Goal: Task Accomplishment & Management: Use online tool/utility

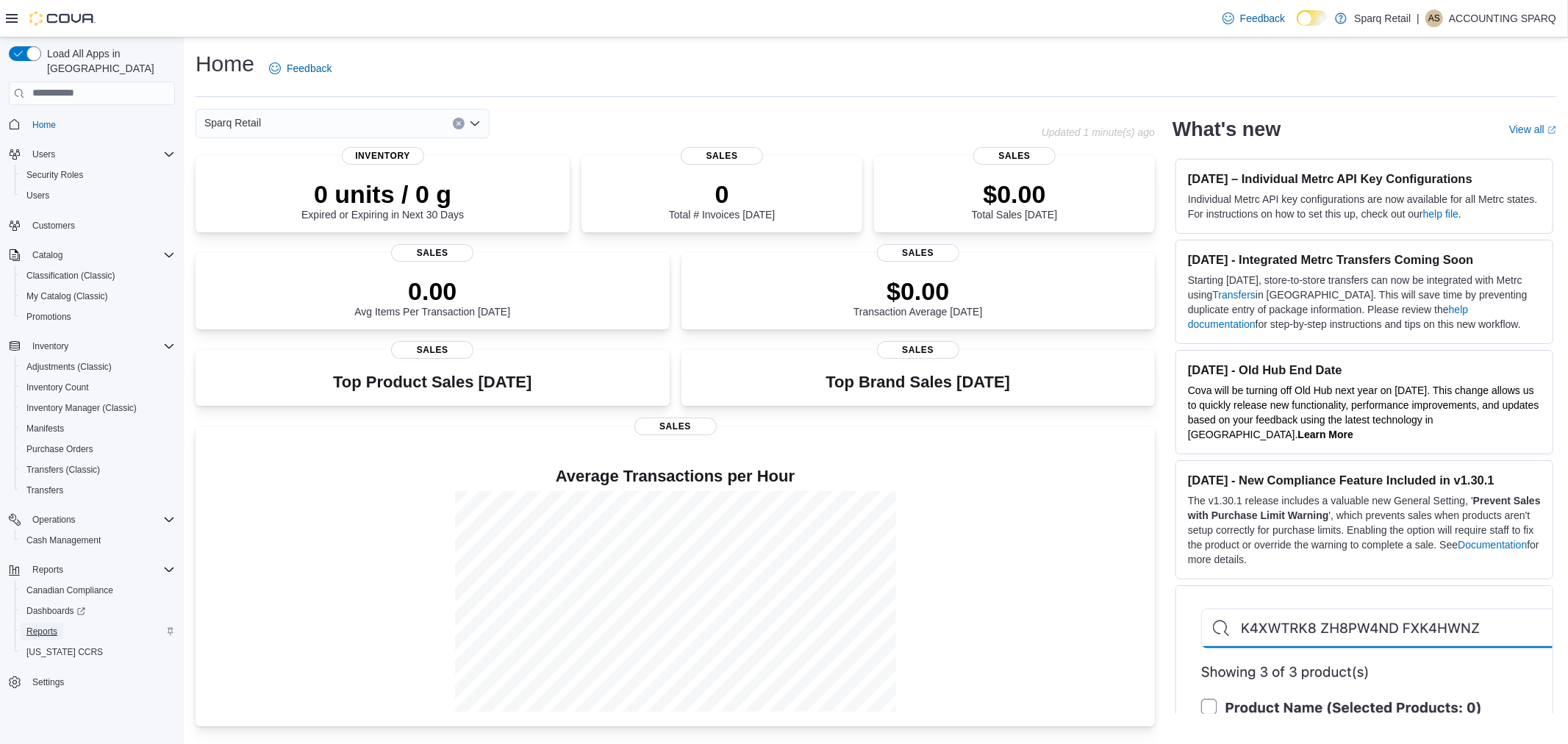
click at [52, 626] on span "Reports" at bounding box center [42, 632] width 31 height 12
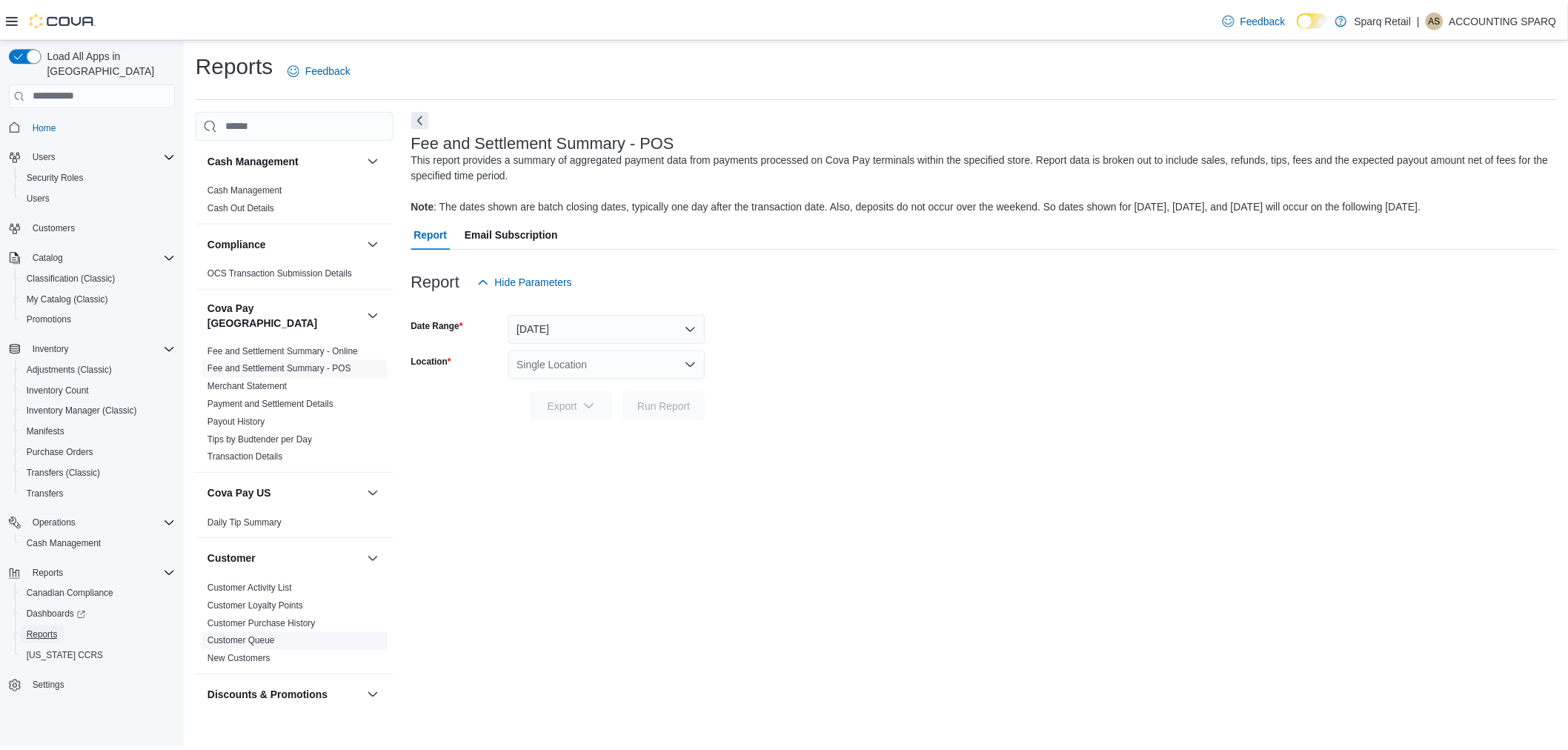
scroll to position [1106, 0]
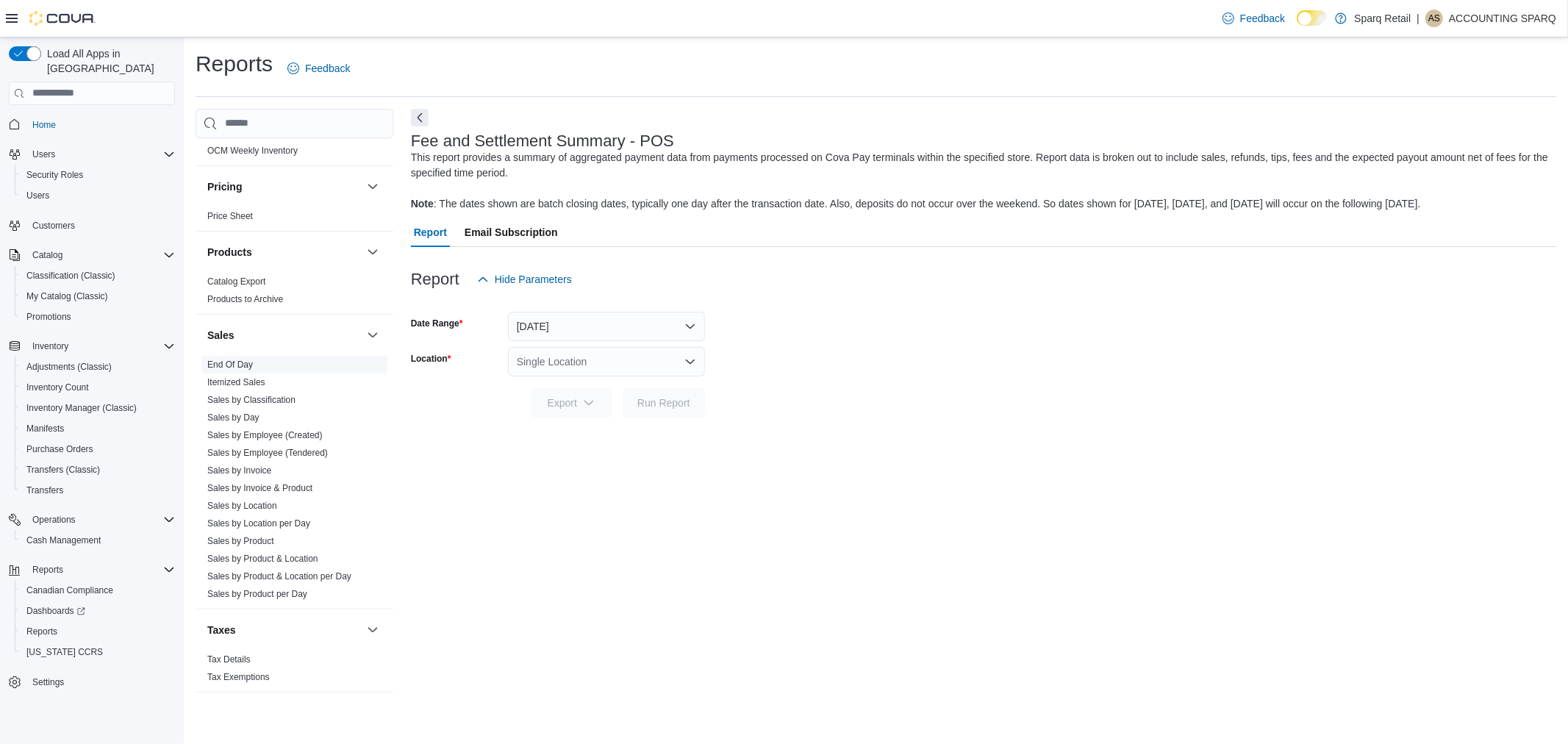
click at [242, 359] on link "End Of Day" at bounding box center [230, 364] width 46 height 11
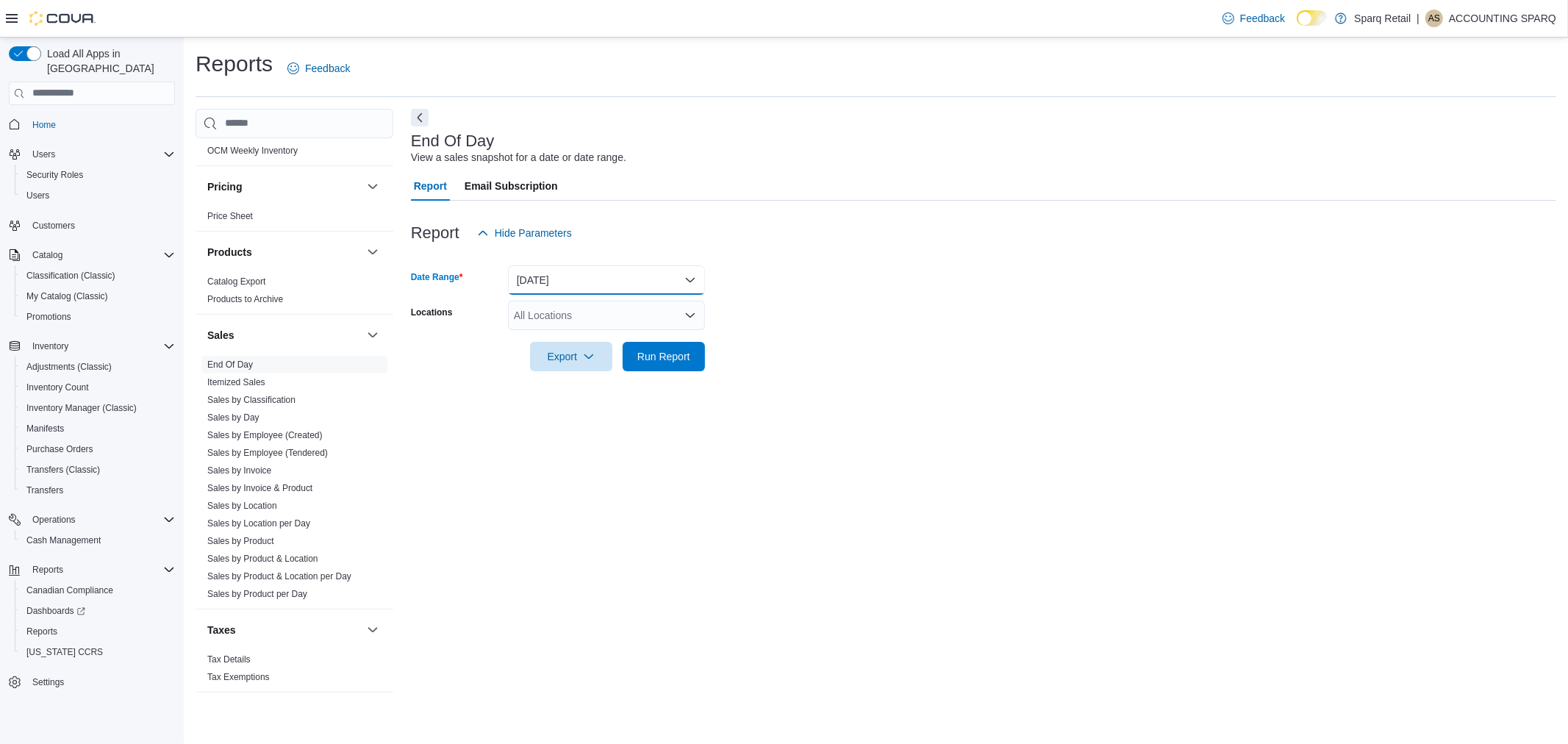
click at [605, 278] on button "Today" at bounding box center [607, 280] width 197 height 29
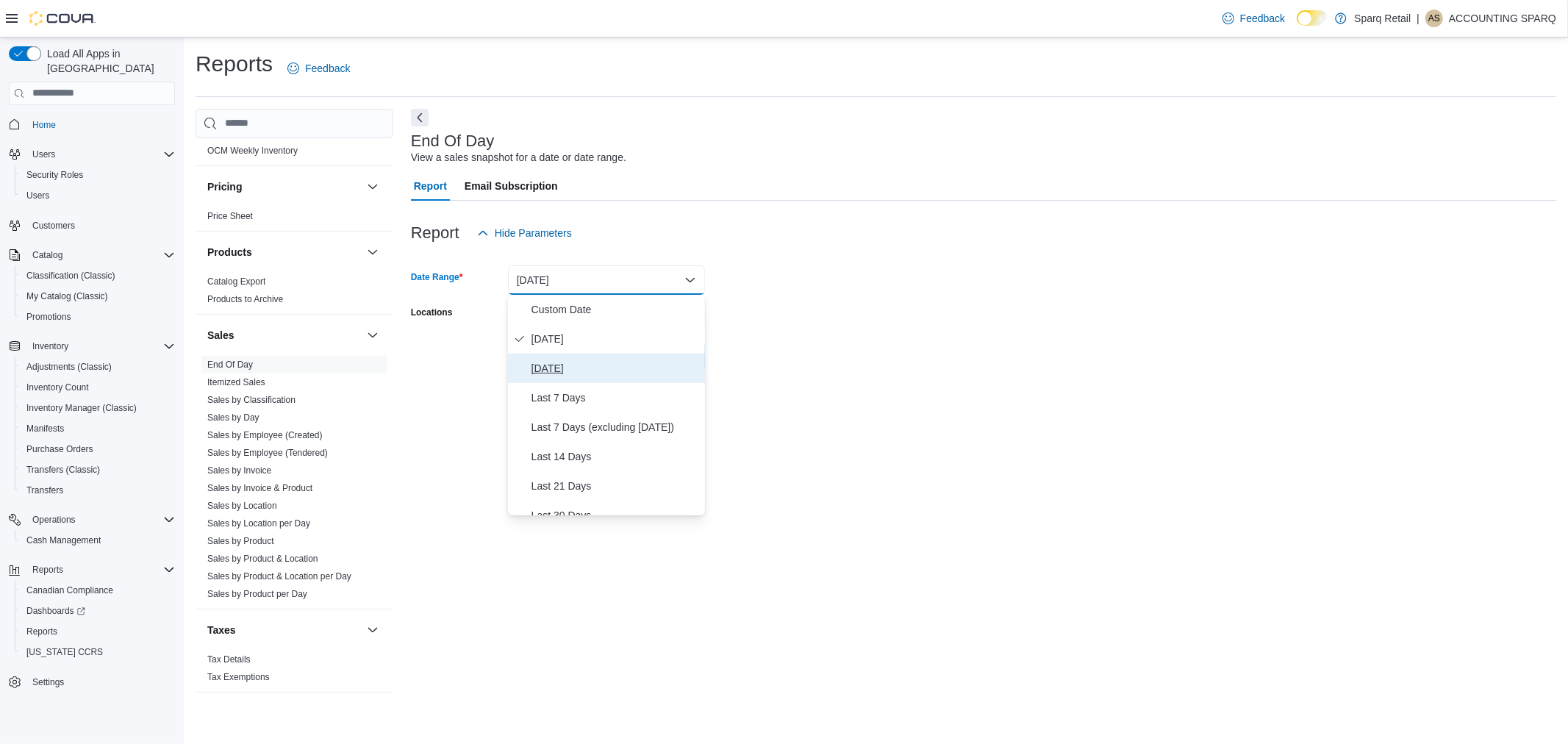
click at [556, 363] on span "Yesterday" at bounding box center [616, 368] width 168 height 18
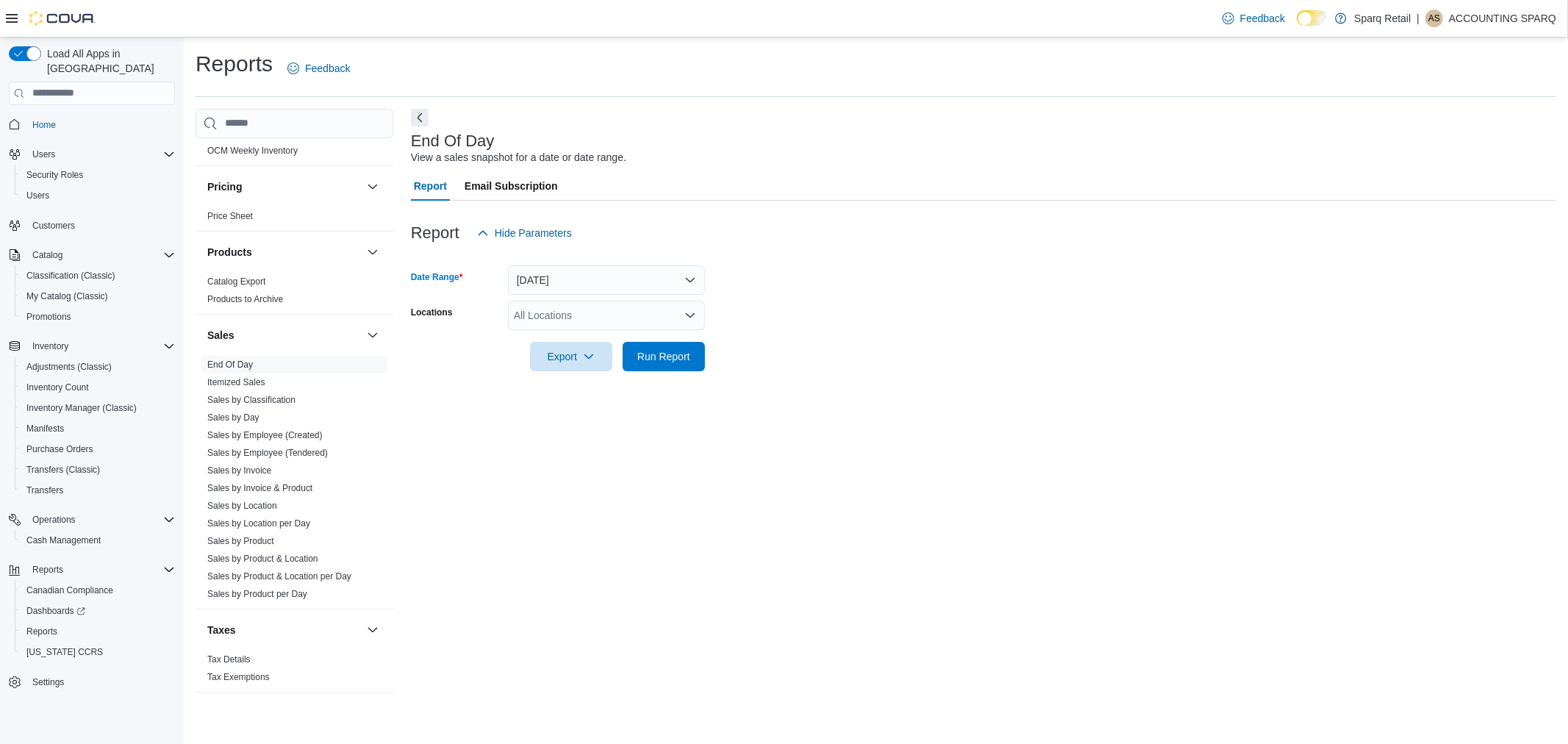
click at [797, 305] on form "Date Range Yesterday Locations All Locations Export Run Report" at bounding box center [984, 309] width 1145 height 124
click at [591, 311] on div "All Locations" at bounding box center [607, 316] width 197 height 29
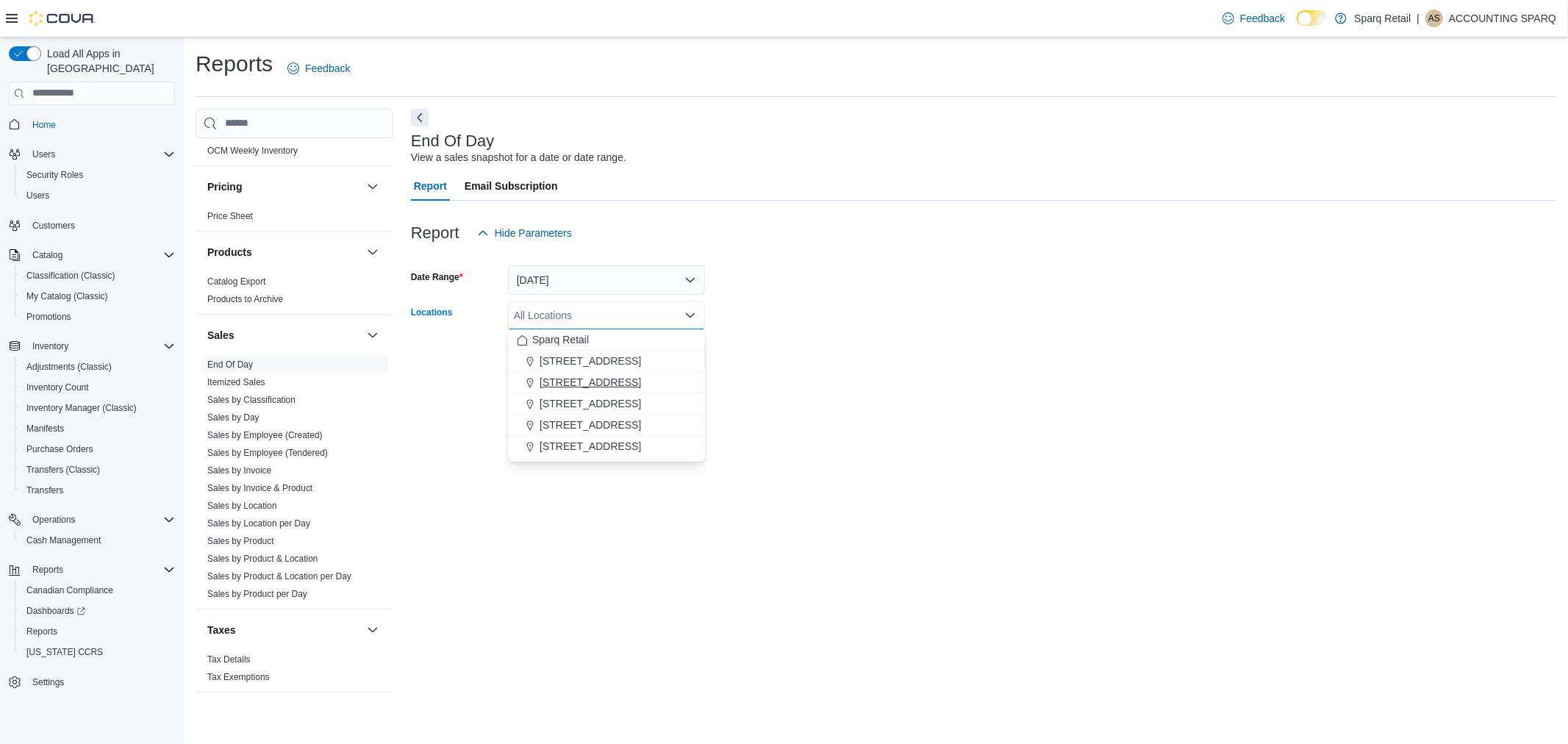
click at [616, 386] on span "2367 County Rd 45" at bounding box center [590, 382] width 101 height 15
click at [798, 370] on form "Date Range Yesterday Locations 2367 County Rd 45 Combo box. Selected. 2367 Coun…" at bounding box center [984, 309] width 1145 height 124
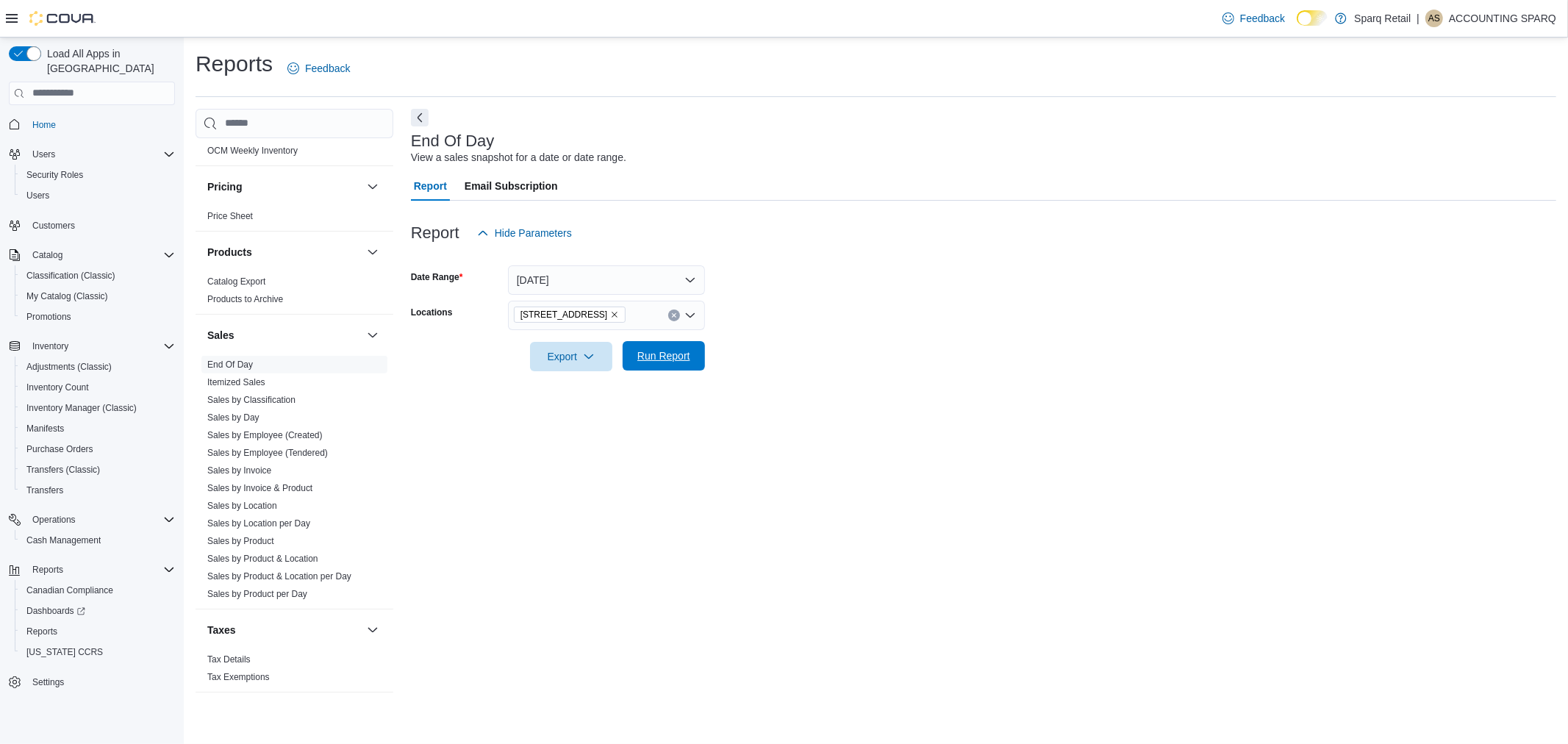
click at [695, 362] on button "Run Report" at bounding box center [664, 355] width 83 height 29
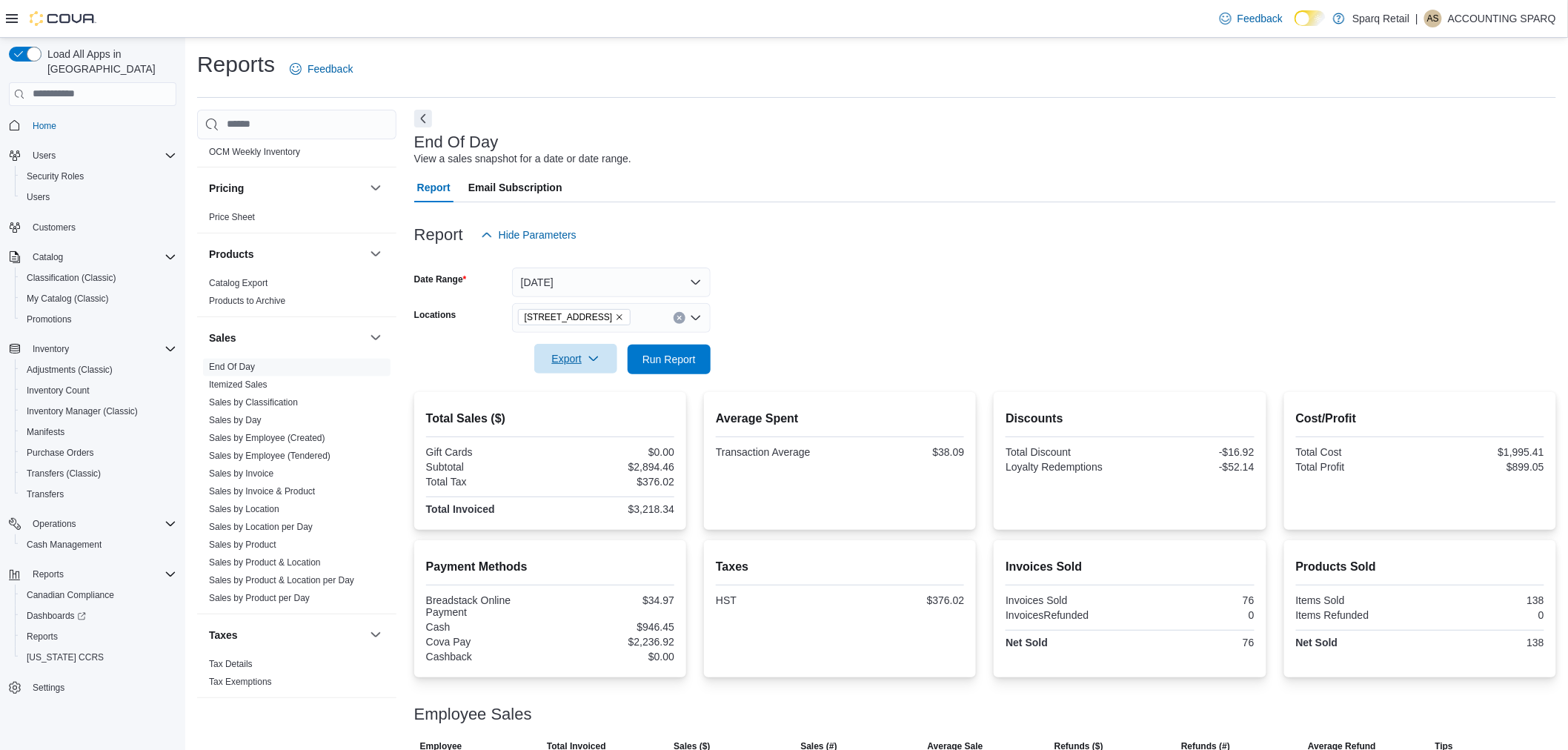
click at [579, 361] on span "Export" at bounding box center [575, 358] width 65 height 29
click at [595, 413] on span "Export to Pdf" at bounding box center [578, 418] width 67 height 12
click at [615, 316] on icon "Remove 2367 County Rd 45 from selection in this group" at bounding box center [619, 317] width 9 height 9
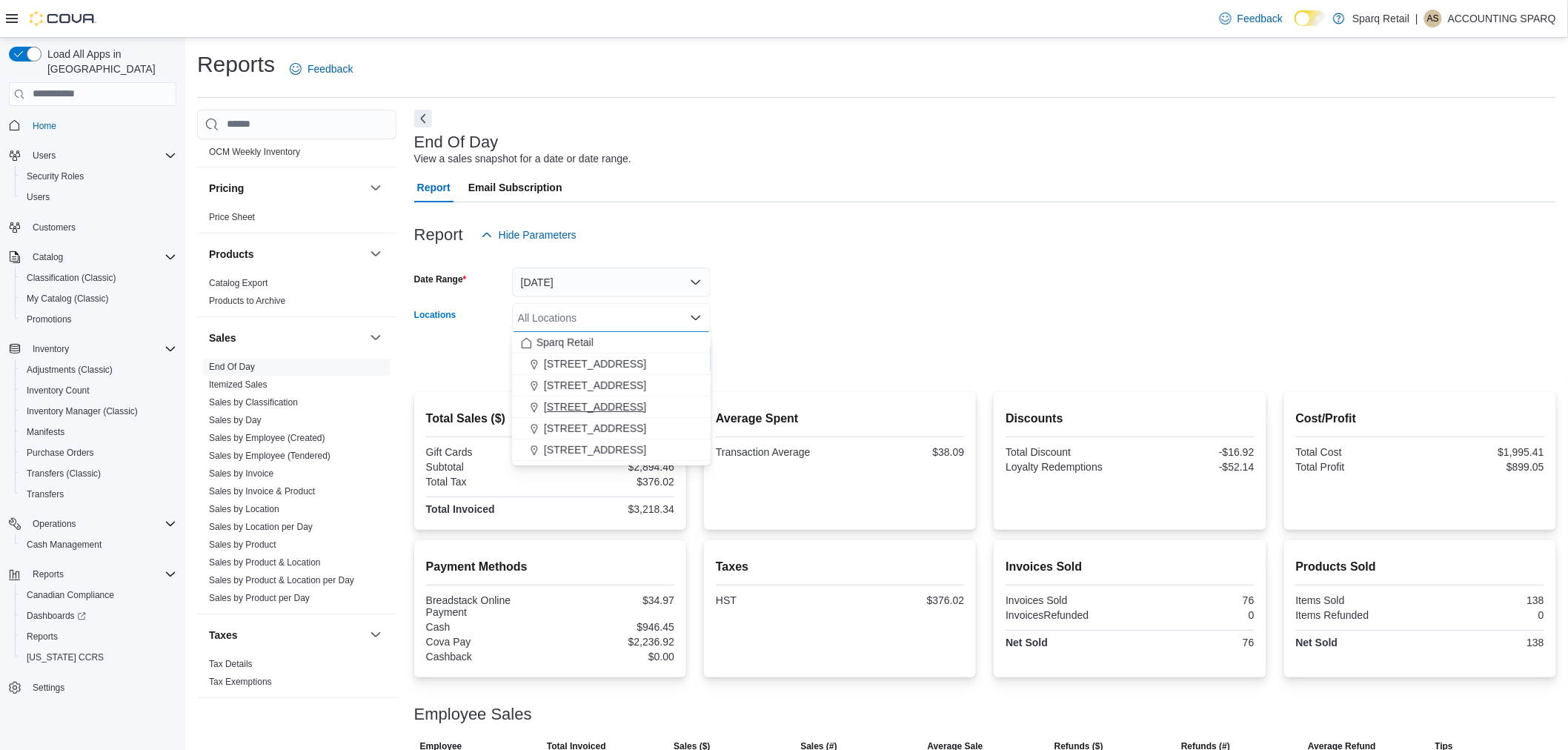
click at [598, 410] on span "24-809 Chemong Rd." at bounding box center [595, 406] width 102 height 15
click at [747, 364] on form "Date Range Yesterday Locations 24-809 Chemong Rd. Combo box. Selected. 24-809 C…" at bounding box center [985, 311] width 1142 height 125
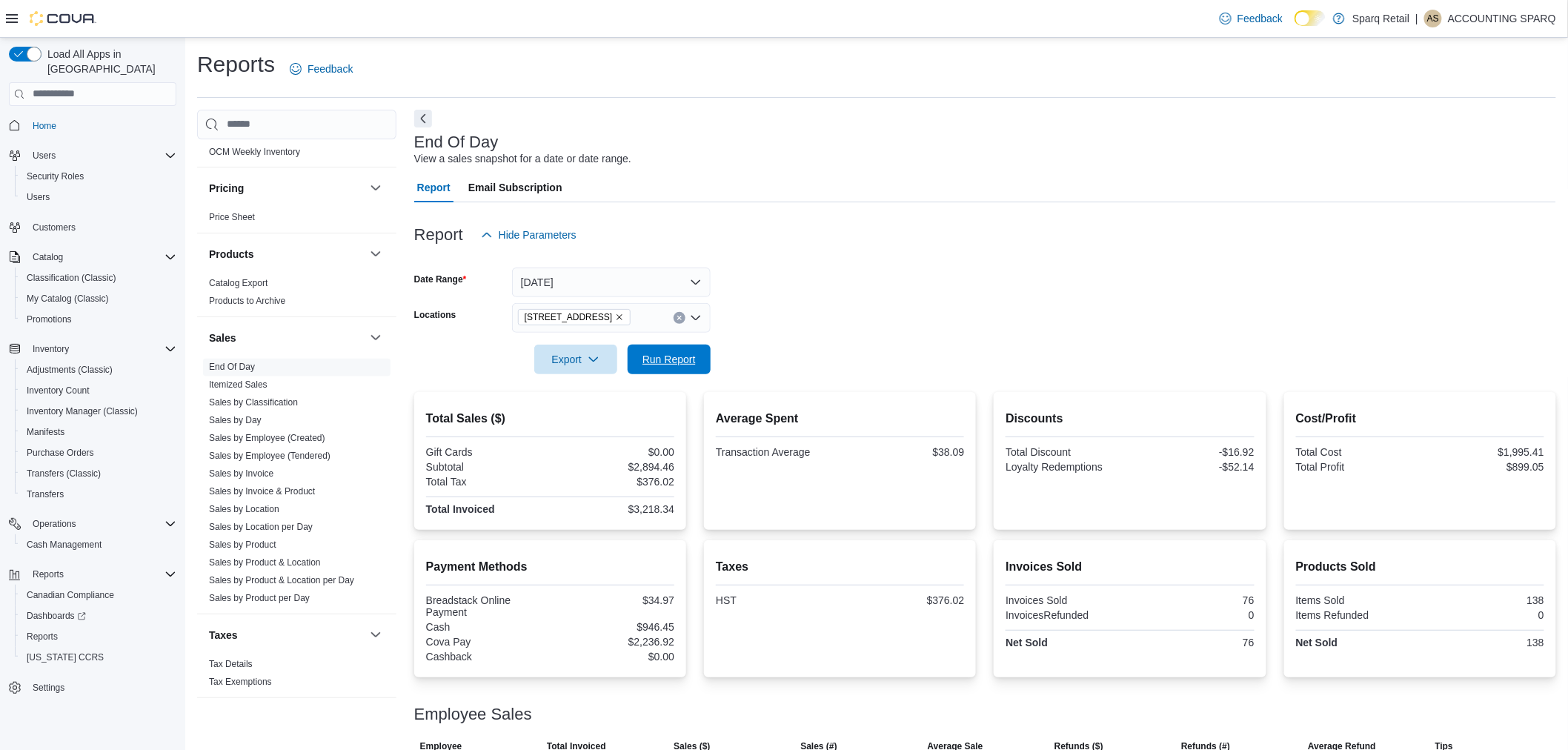
click at [672, 353] on span "Run Report" at bounding box center [669, 359] width 53 height 15
click at [684, 358] on span "Run Report" at bounding box center [669, 358] width 53 height 15
click at [572, 354] on span "Export" at bounding box center [575, 358] width 65 height 29
drag, startPoint x: 582, startPoint y: 413, endPoint x: 612, endPoint y: 402, distance: 32.0
click at [581, 413] on span "Export to Pdf" at bounding box center [578, 418] width 67 height 12
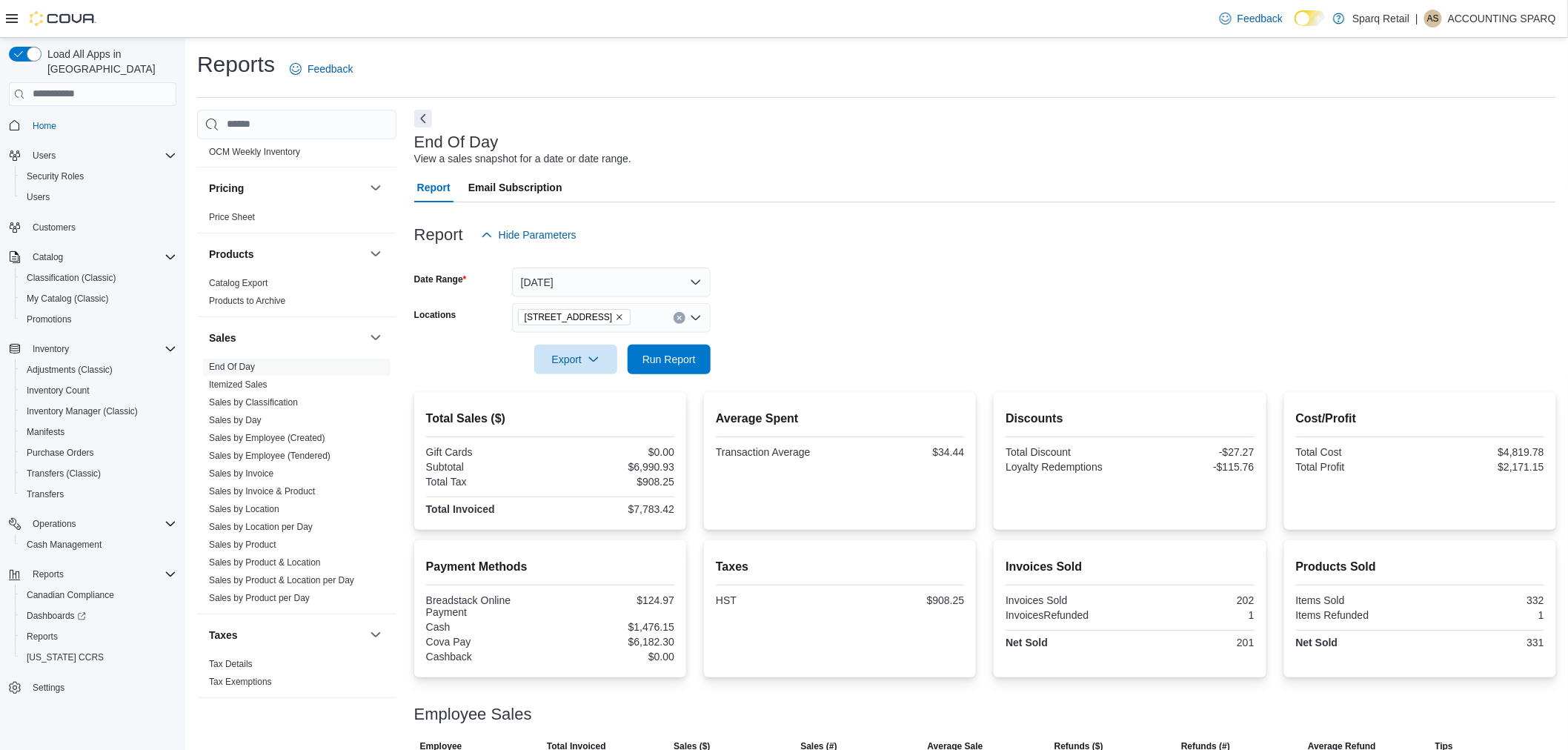
click at [615, 314] on icon "Remove 24-809 Chemong Rd. from selection in this group" at bounding box center [619, 317] width 9 height 9
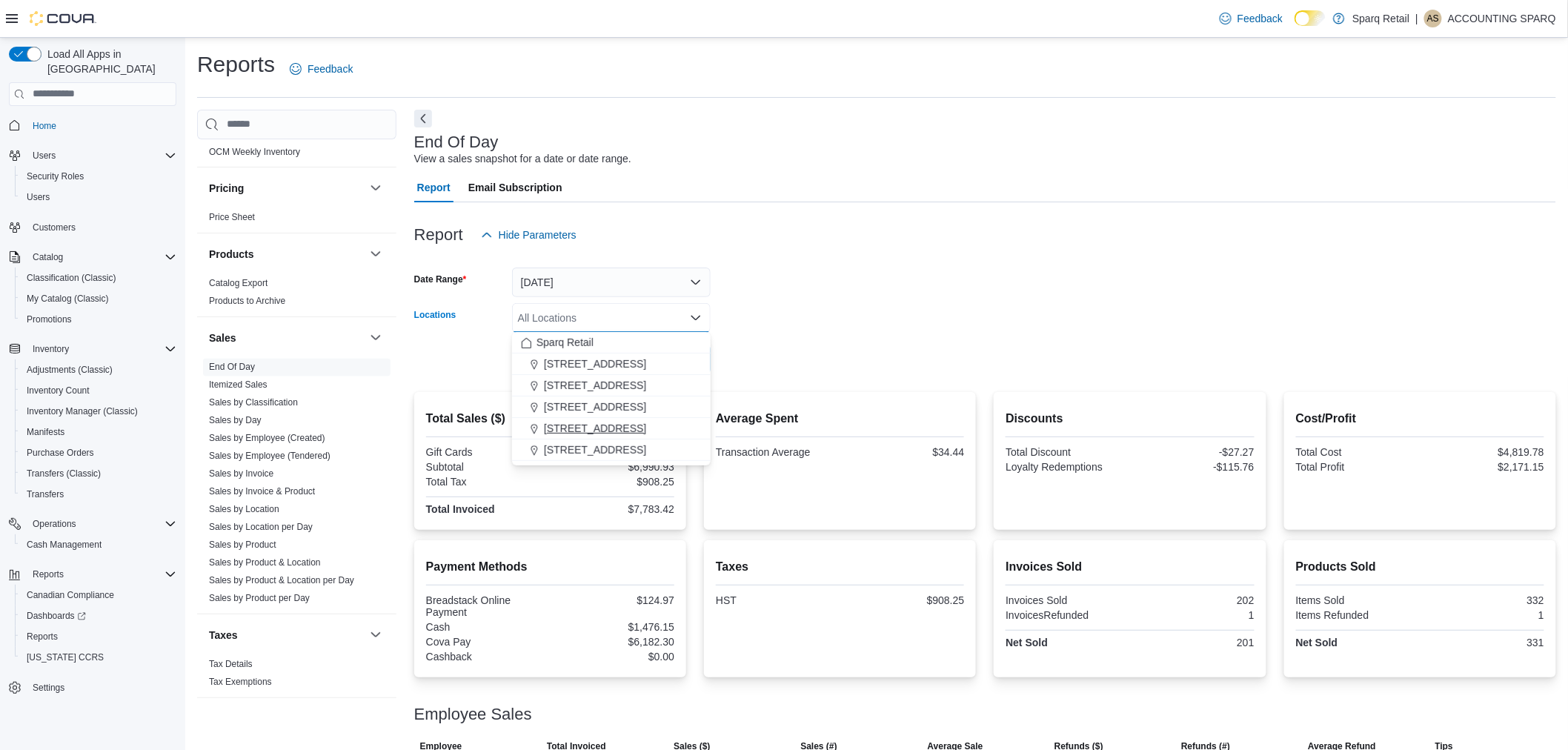
click at [601, 431] on span "340 Charlotte Street" at bounding box center [595, 428] width 102 height 15
click at [816, 371] on form "Date Range Yesterday Locations 340 Charlotte Street Combo box. Selected. 340 Ch…" at bounding box center [985, 311] width 1142 height 125
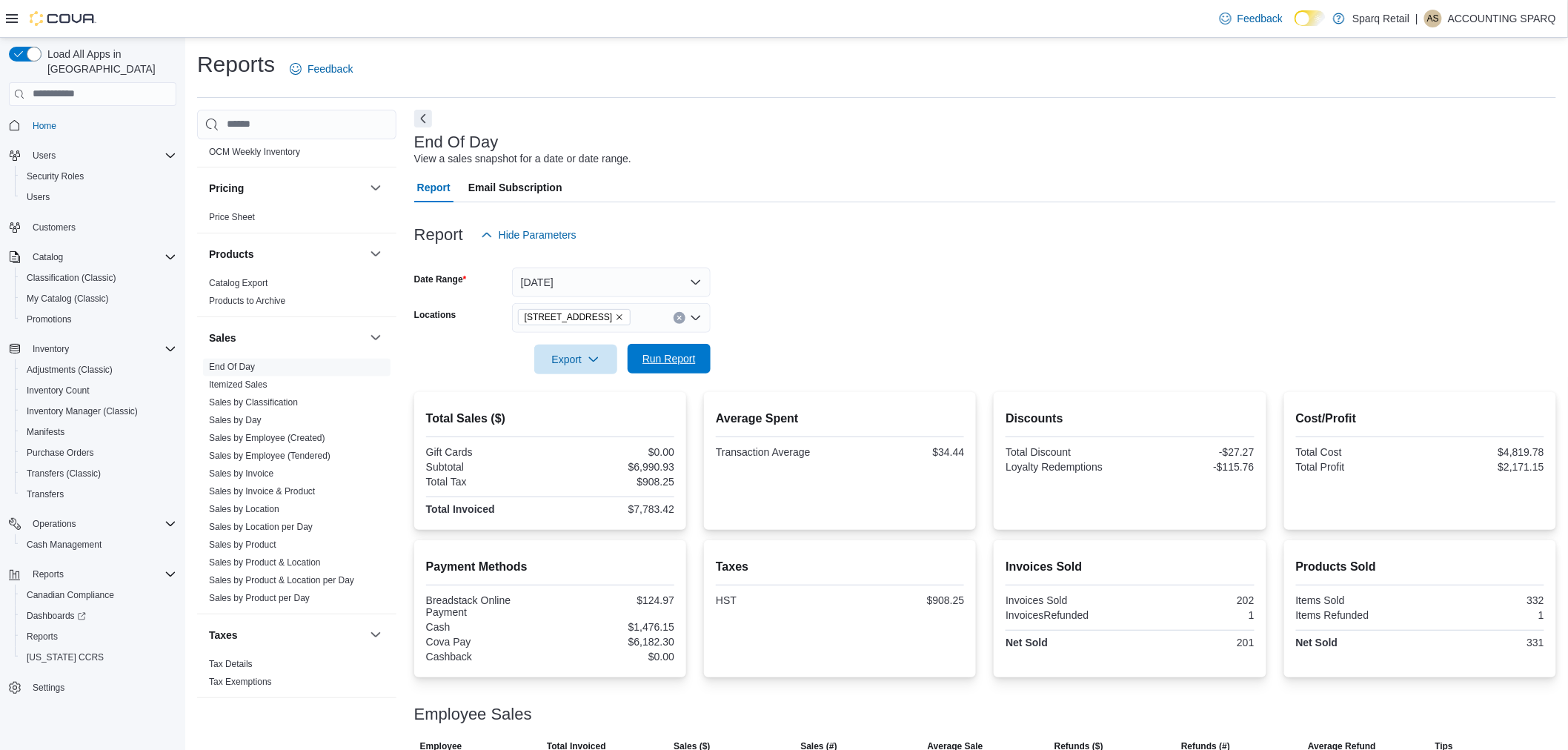
drag, startPoint x: 672, startPoint y: 364, endPoint x: 693, endPoint y: 355, distance: 22.8
click at [670, 364] on span "Run Report" at bounding box center [669, 358] width 53 height 15
click at [649, 358] on span "Run Report" at bounding box center [669, 358] width 53 height 15
click at [560, 361] on span "Export" at bounding box center [575, 358] width 65 height 29
click at [565, 416] on span "Export to Pdf" at bounding box center [578, 418] width 67 height 12
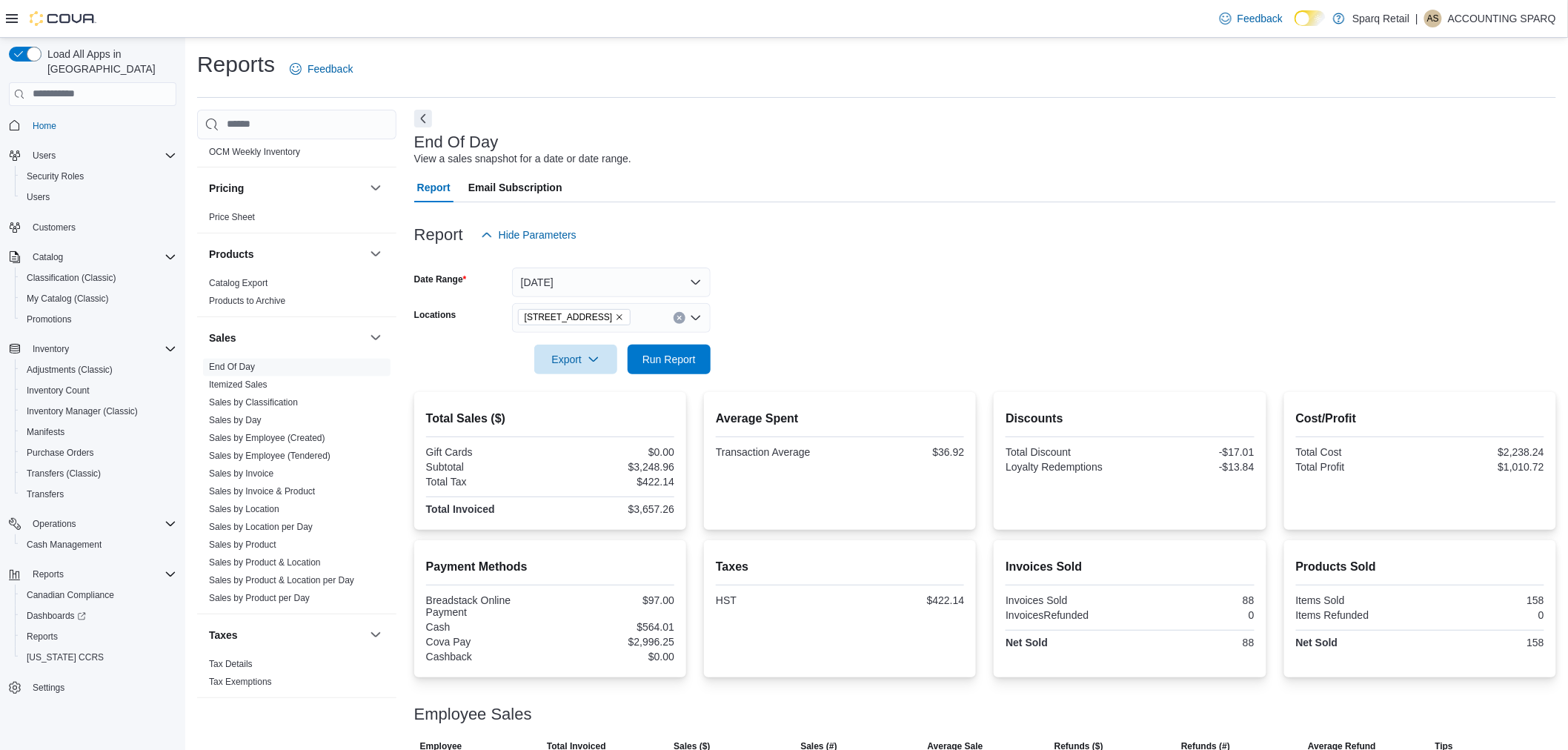
click at [615, 315] on icon "Remove 340 Charlotte Street from selection in this group" at bounding box center [619, 317] width 9 height 9
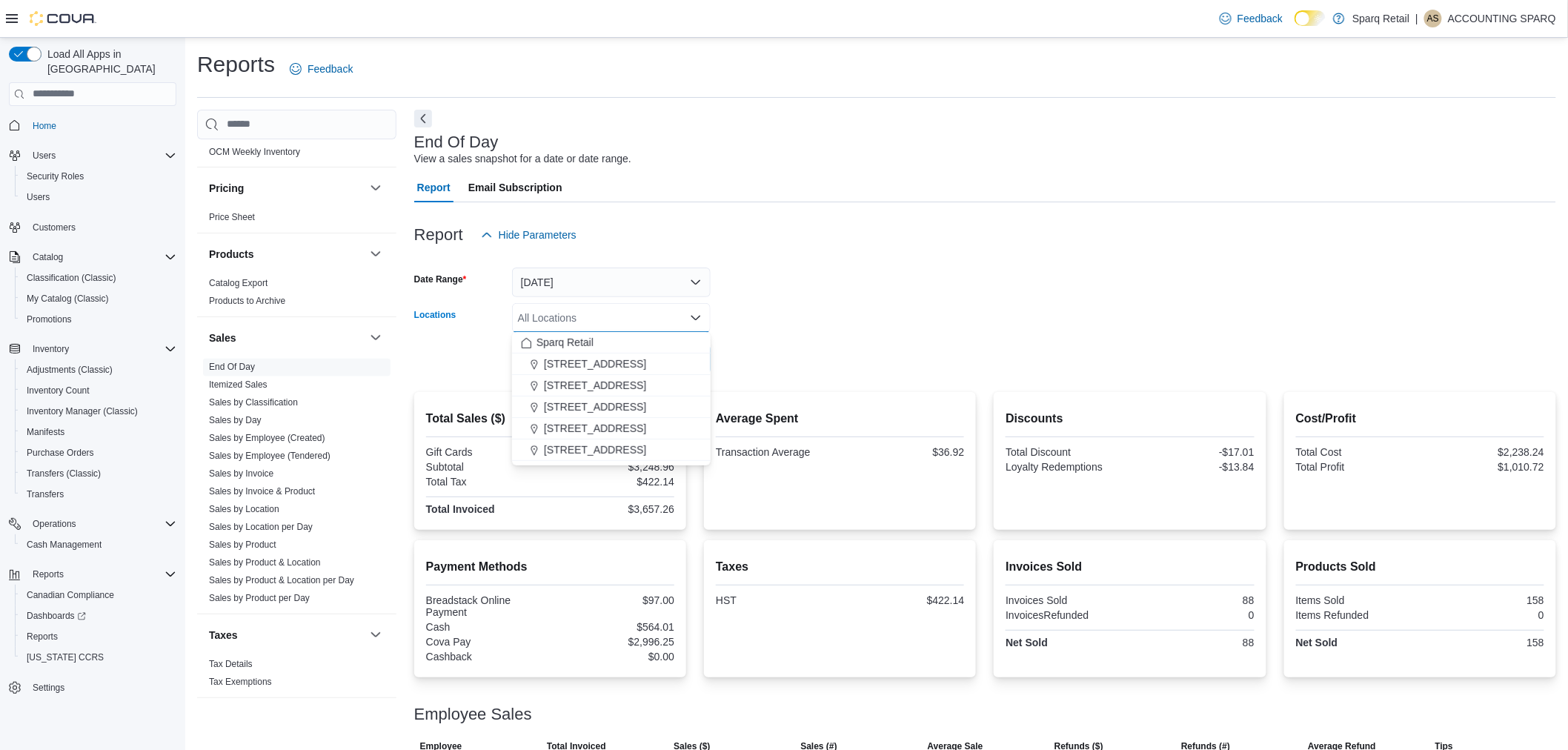
drag, startPoint x: 610, startPoint y: 448, endPoint x: 620, endPoint y: 441, distance: 12.2
click at [610, 449] on span "4-861 Lansdowne St W." at bounding box center [595, 450] width 102 height 15
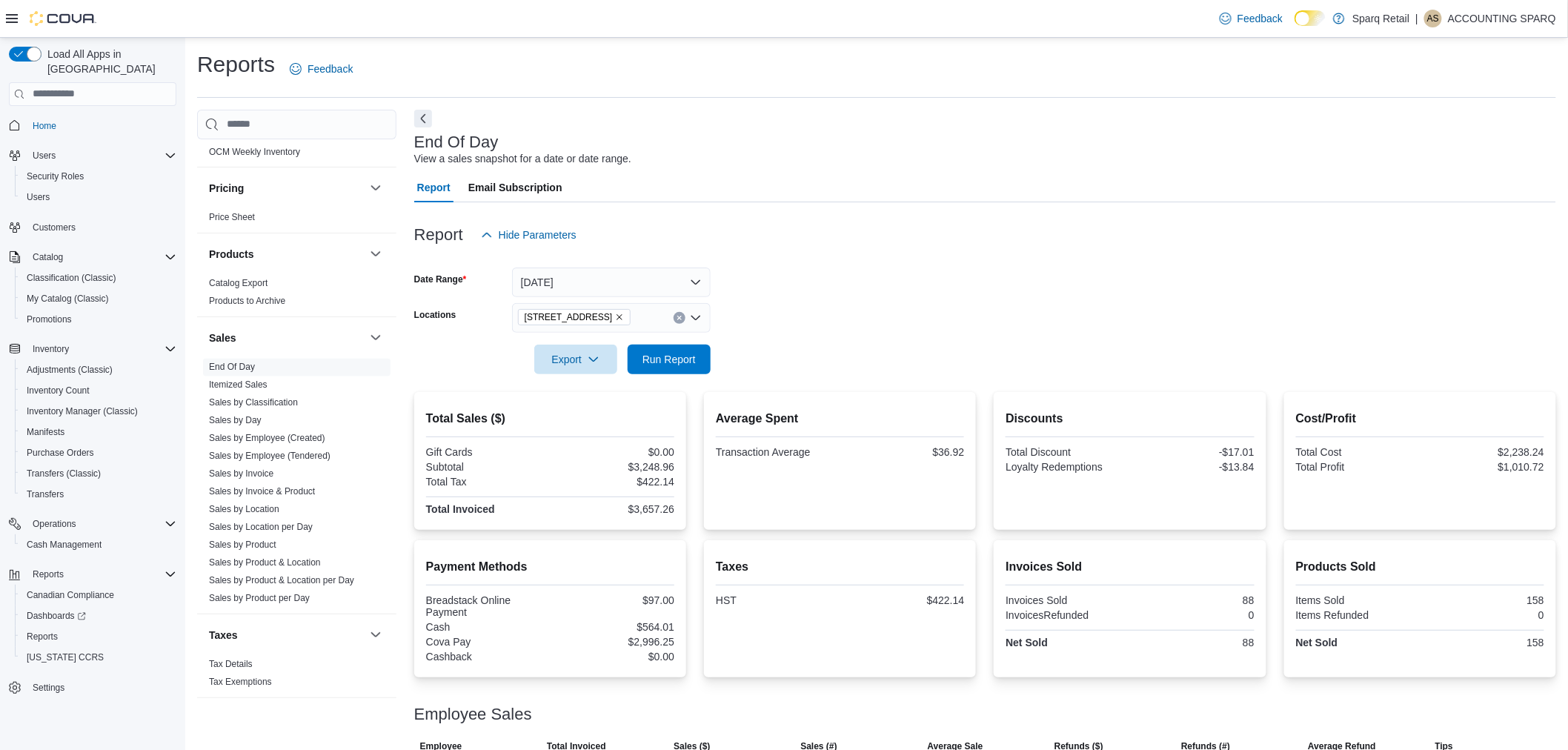
drag, startPoint x: 1008, startPoint y: 239, endPoint x: 788, endPoint y: 330, distance: 238.1
click at [1006, 241] on div "Report Hide Parameters" at bounding box center [985, 235] width 1142 height 29
click at [661, 358] on span "Run Report" at bounding box center [669, 358] width 53 height 15
click at [558, 358] on span "Export" at bounding box center [575, 358] width 65 height 29
click at [591, 425] on button "Export to Pdf" at bounding box center [578, 418] width 84 height 29
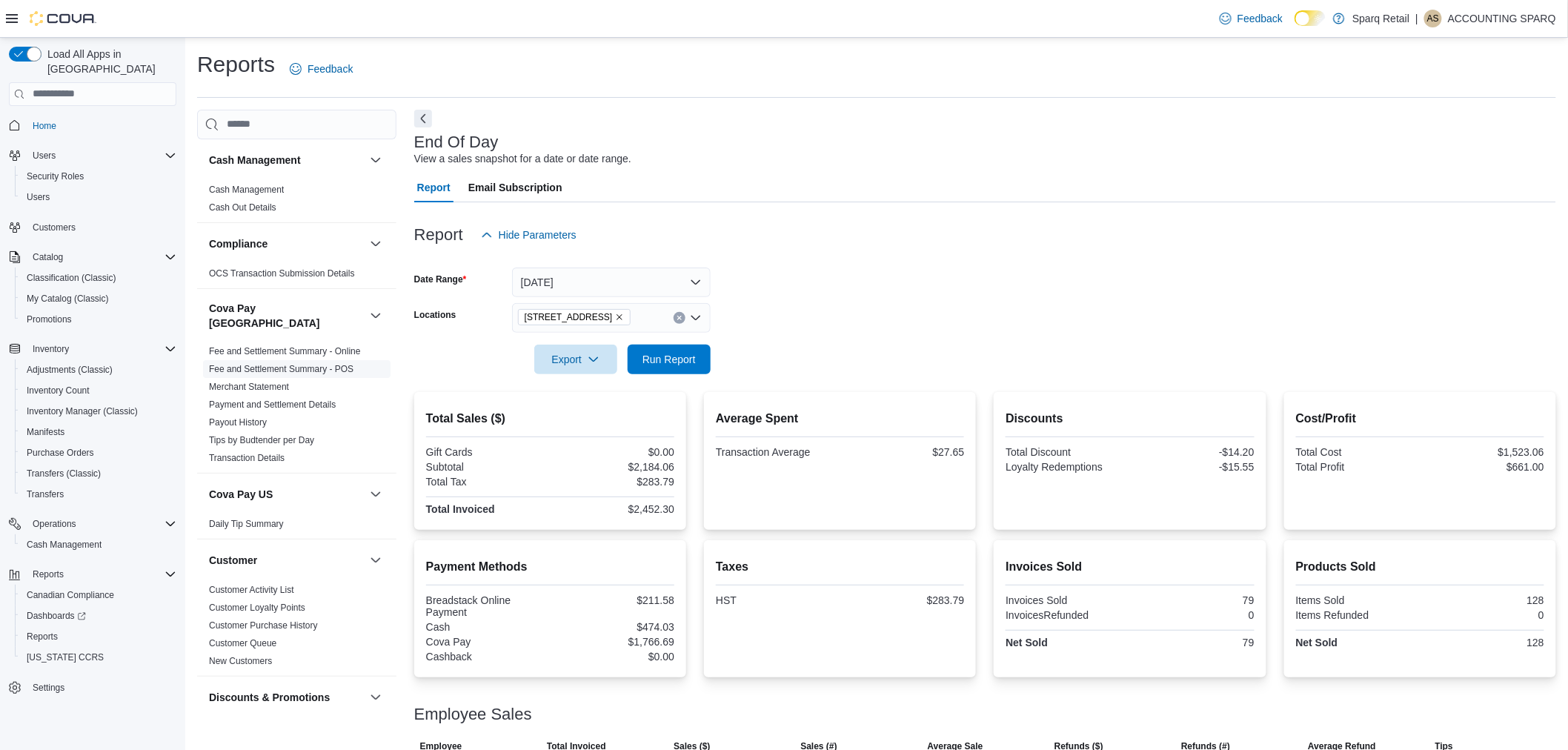
click at [301, 364] on link "Fee and Settlement Summary - POS" at bounding box center [281, 369] width 144 height 11
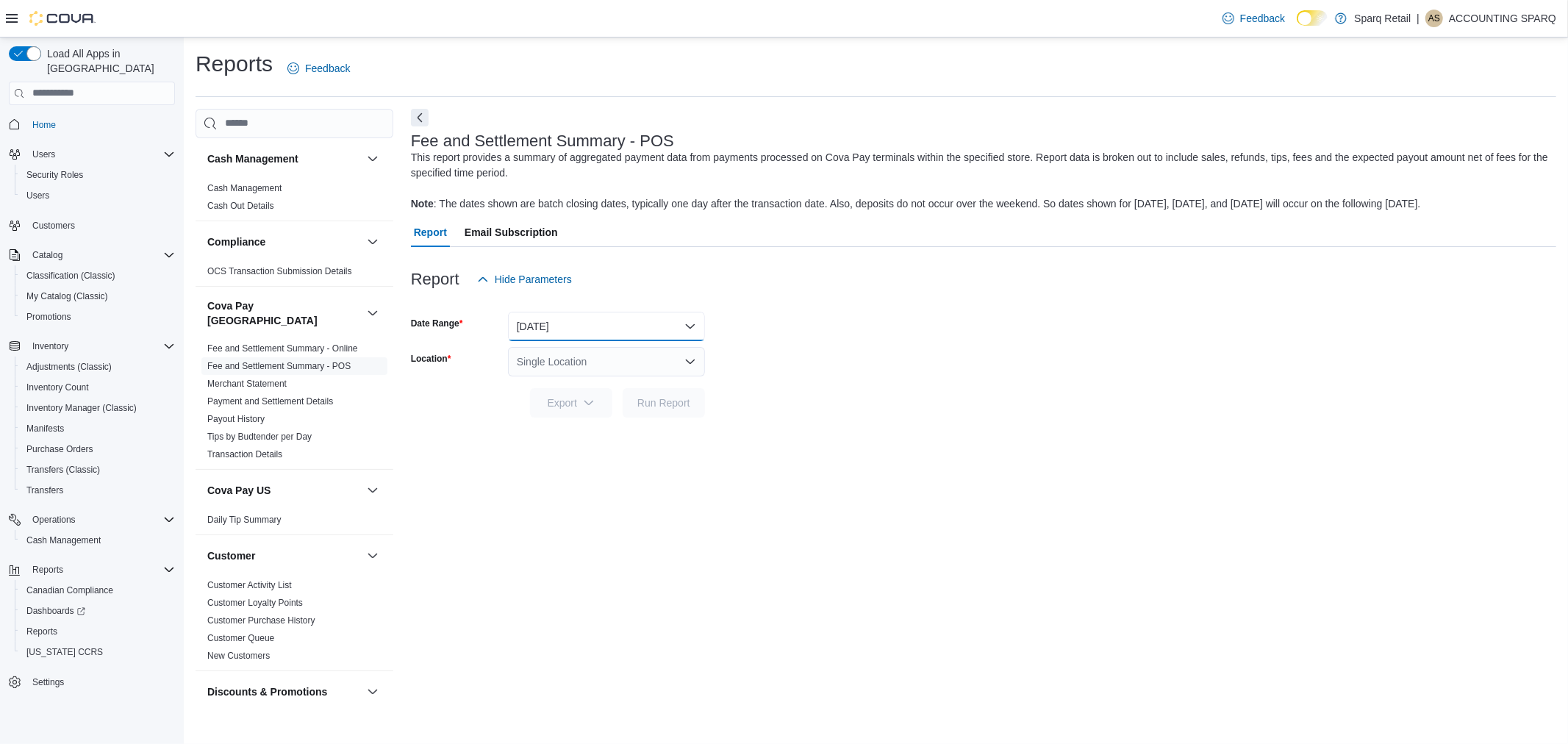
click at [554, 320] on button "Yesterday" at bounding box center [607, 326] width 197 height 29
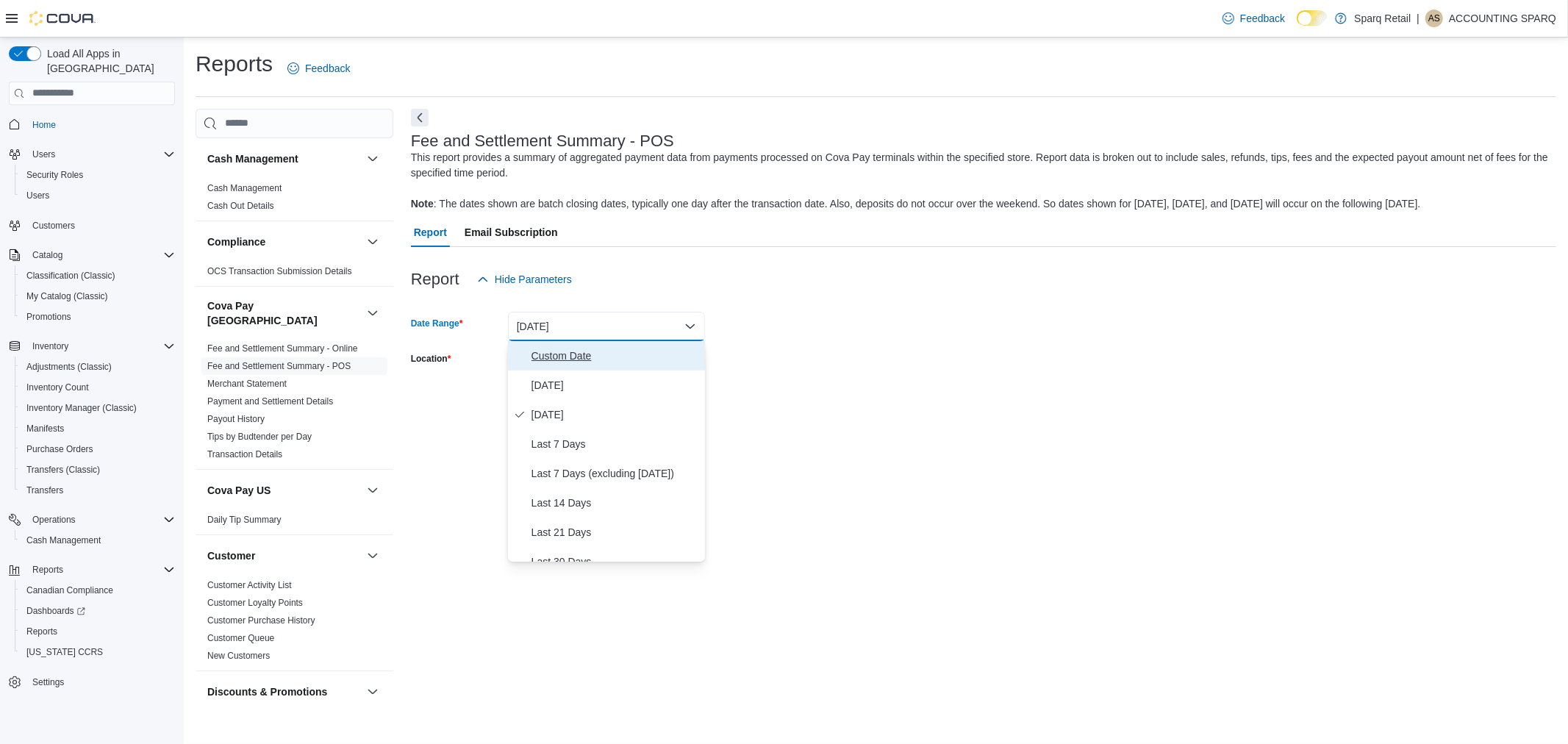
click at [594, 349] on span "Custom Date" at bounding box center [616, 355] width 168 height 18
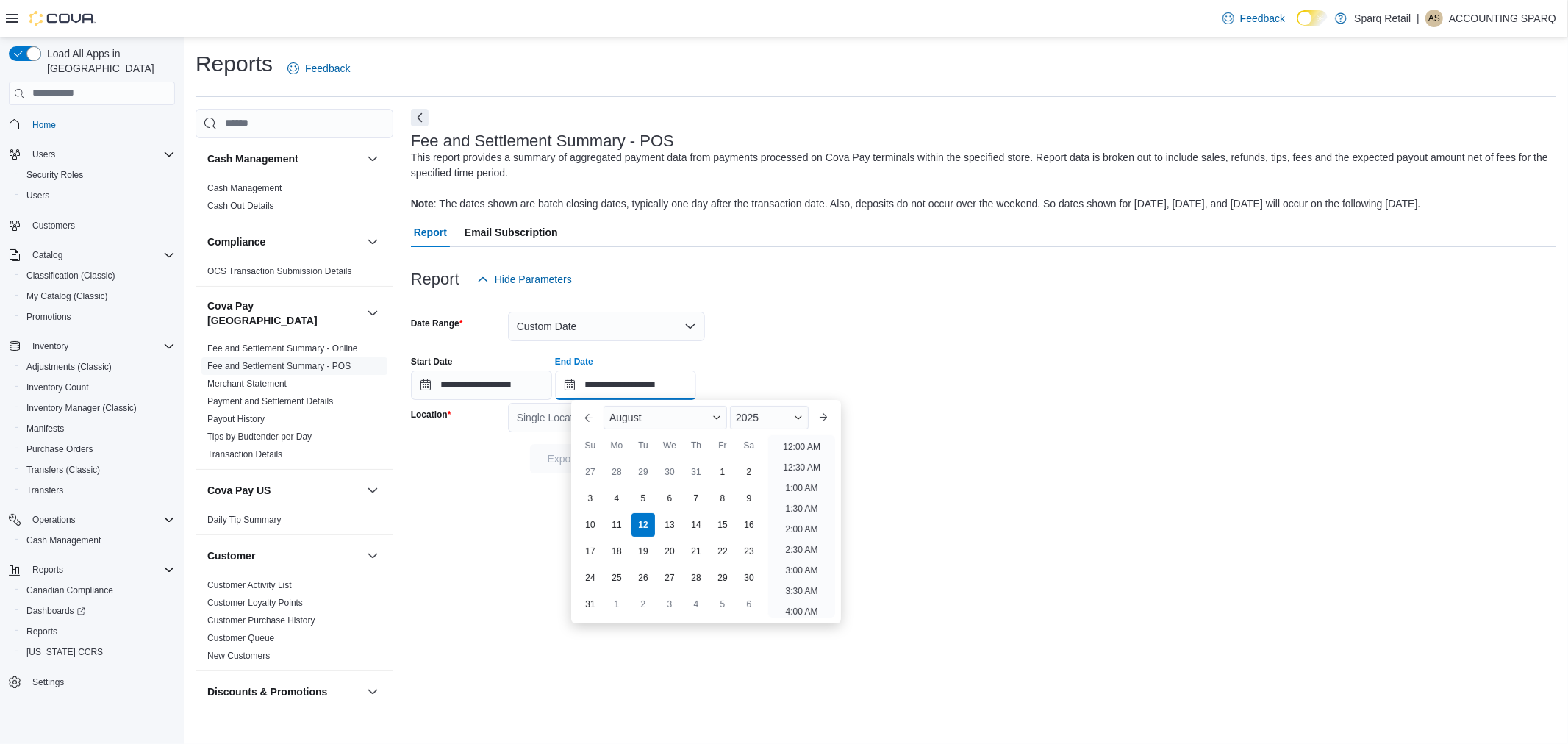
click at [696, 391] on input "**********" at bounding box center [625, 386] width 141 height 29
drag, startPoint x: 596, startPoint y: 524, endPoint x: 607, endPoint y: 515, distance: 14.2
click at [594, 524] on div "10" at bounding box center [590, 525] width 23 height 23
type input "**********"
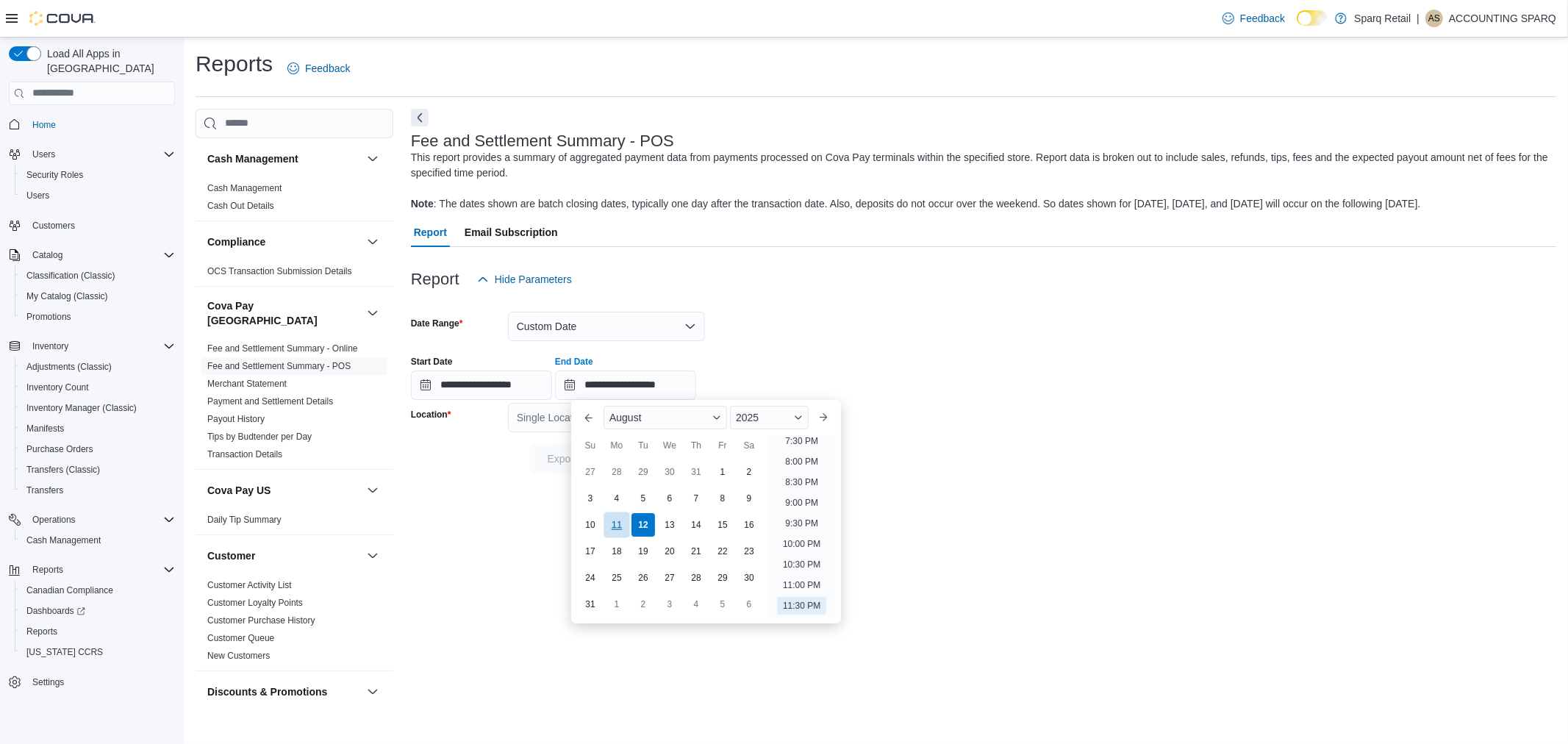
type input "**********"
click at [776, 336] on form "**********" at bounding box center [984, 384] width 1145 height 179
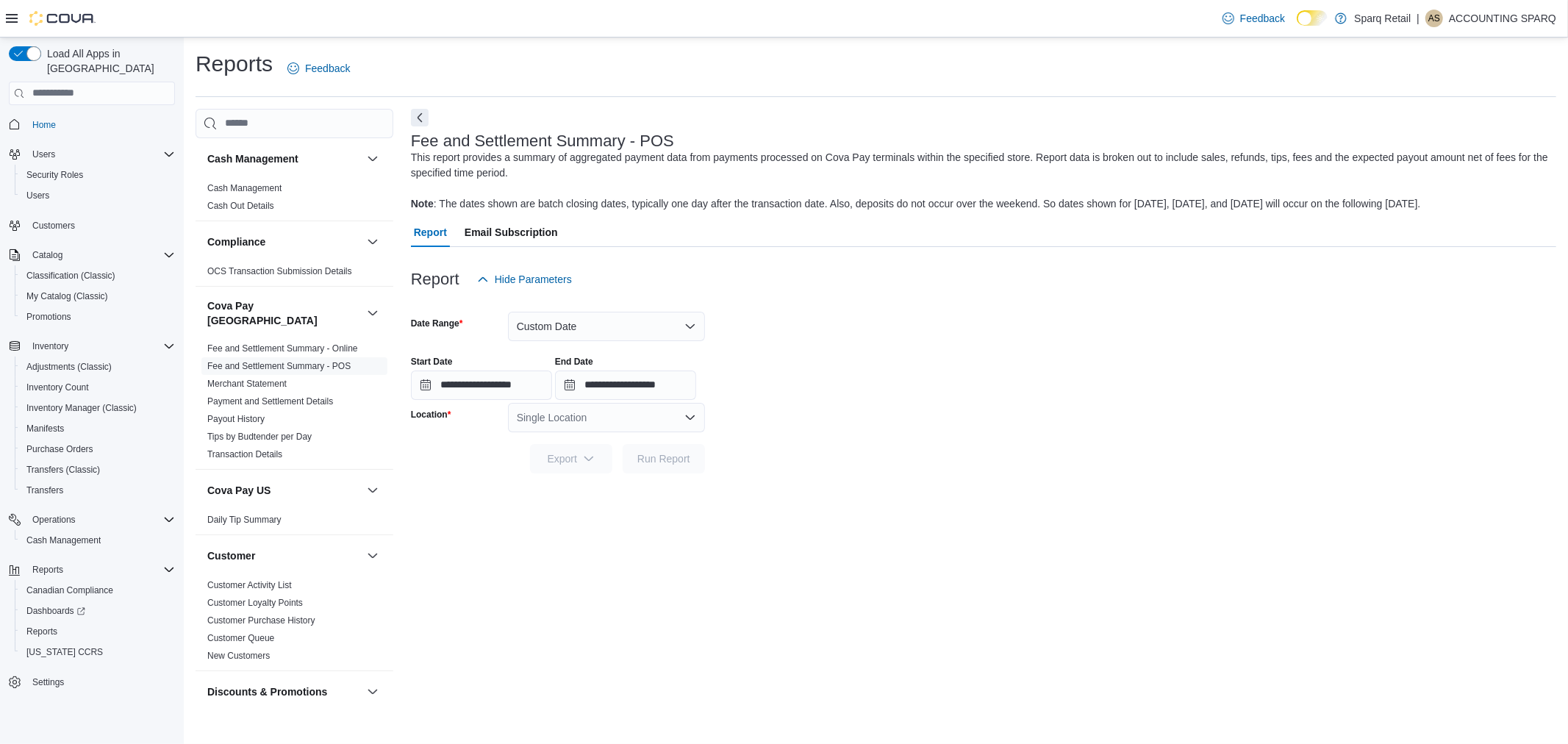
click at [608, 428] on div "Single Location" at bounding box center [607, 418] width 197 height 29
click at [626, 483] on span "2367 County Rd 45" at bounding box center [608, 484] width 101 height 15
click at [937, 422] on form "**********" at bounding box center [984, 384] width 1145 height 179
click at [677, 464] on span "Run Report" at bounding box center [664, 458] width 53 height 15
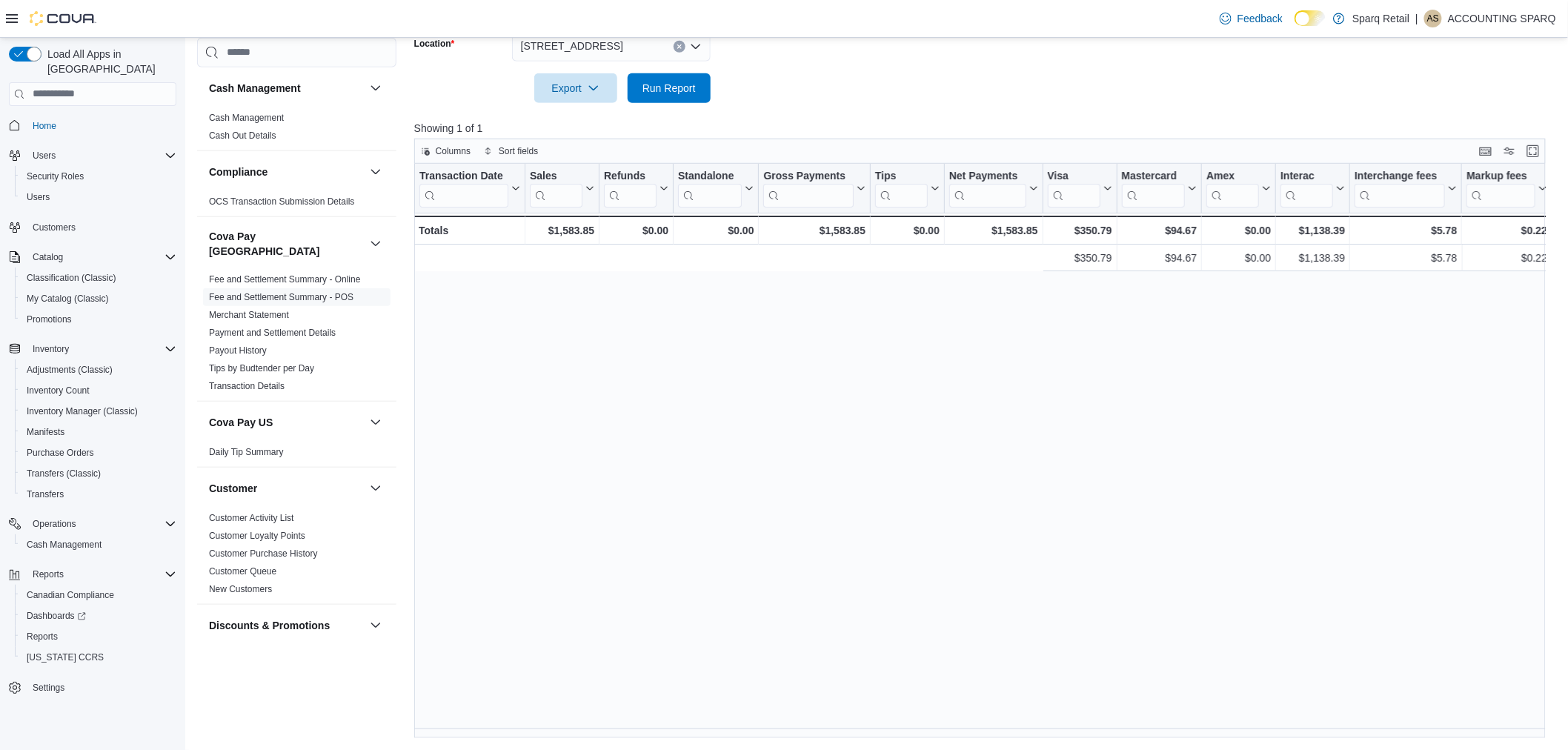
scroll to position [0, 706]
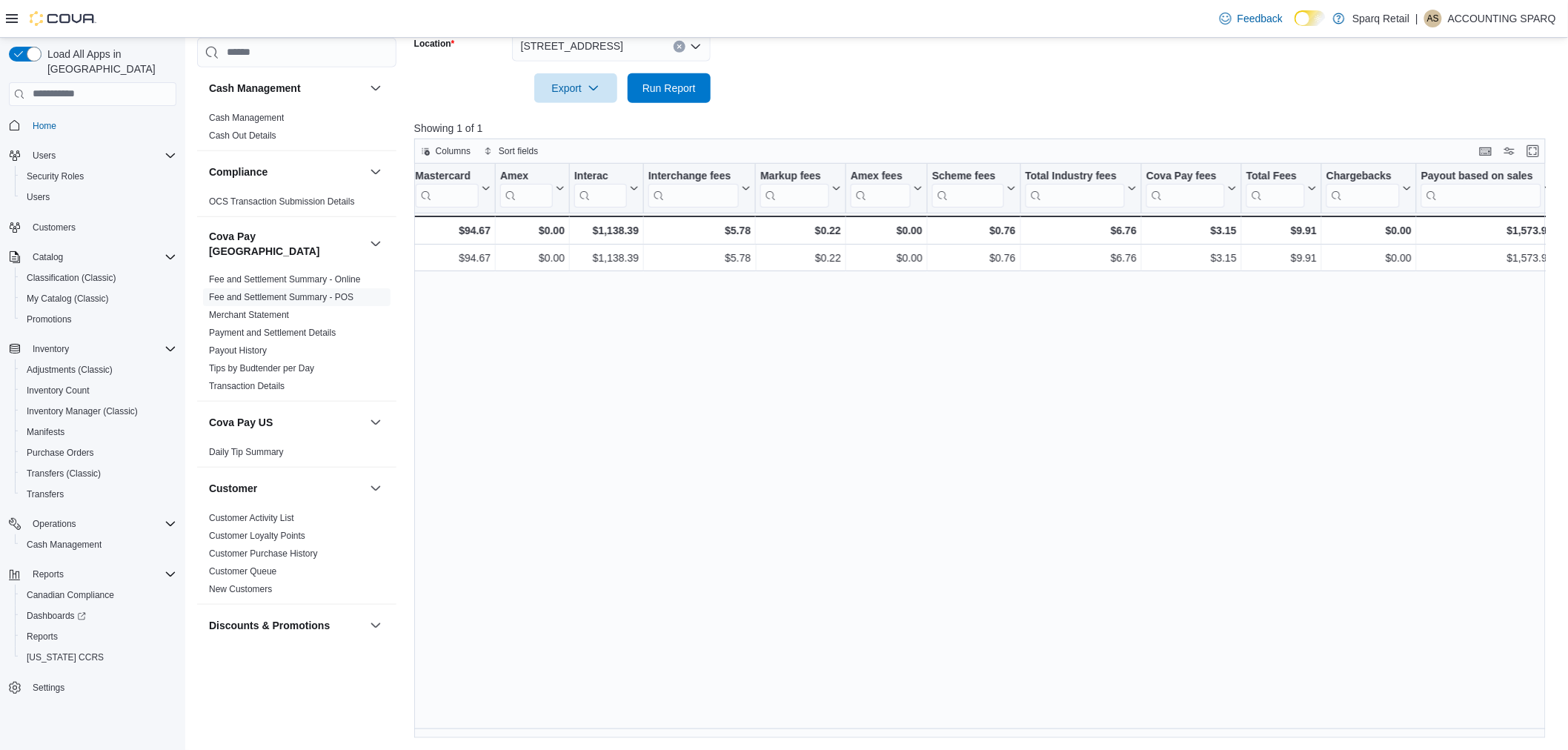
click at [639, 40] on div "2367 County Rd 45" at bounding box center [611, 46] width 198 height 29
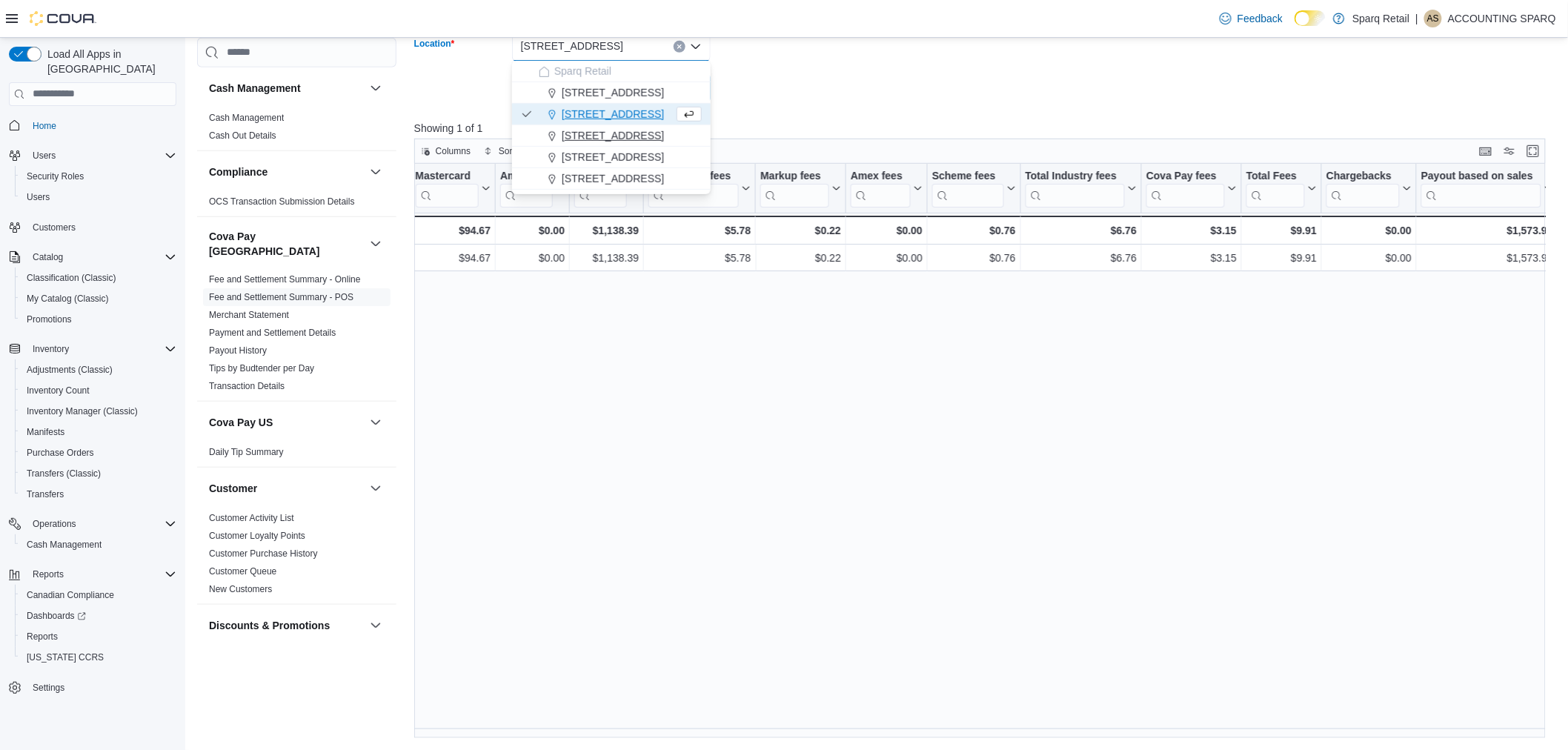
click at [624, 134] on span "24-809 Chemong Rd." at bounding box center [612, 135] width 102 height 15
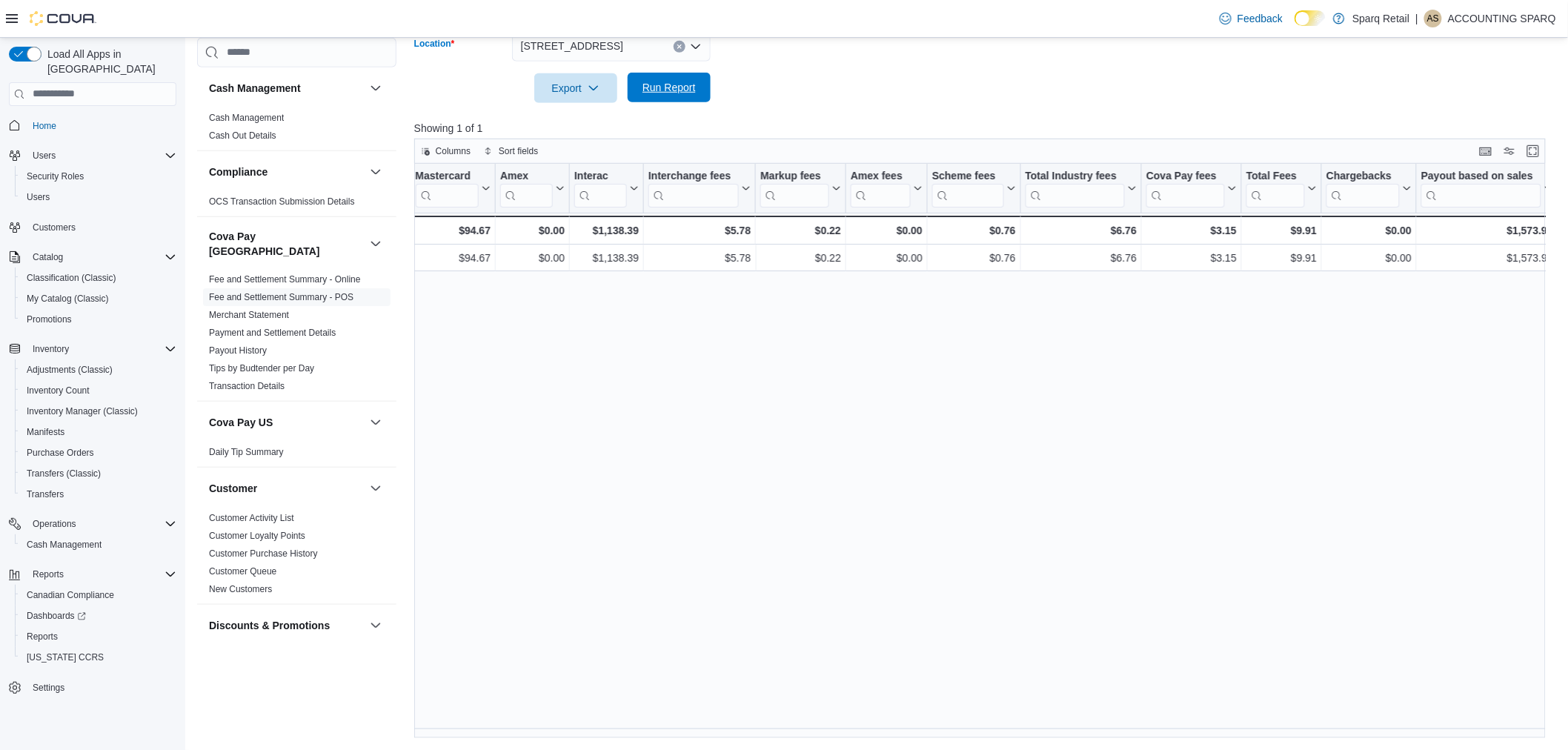
click at [670, 86] on span "Run Report" at bounding box center [669, 87] width 53 height 15
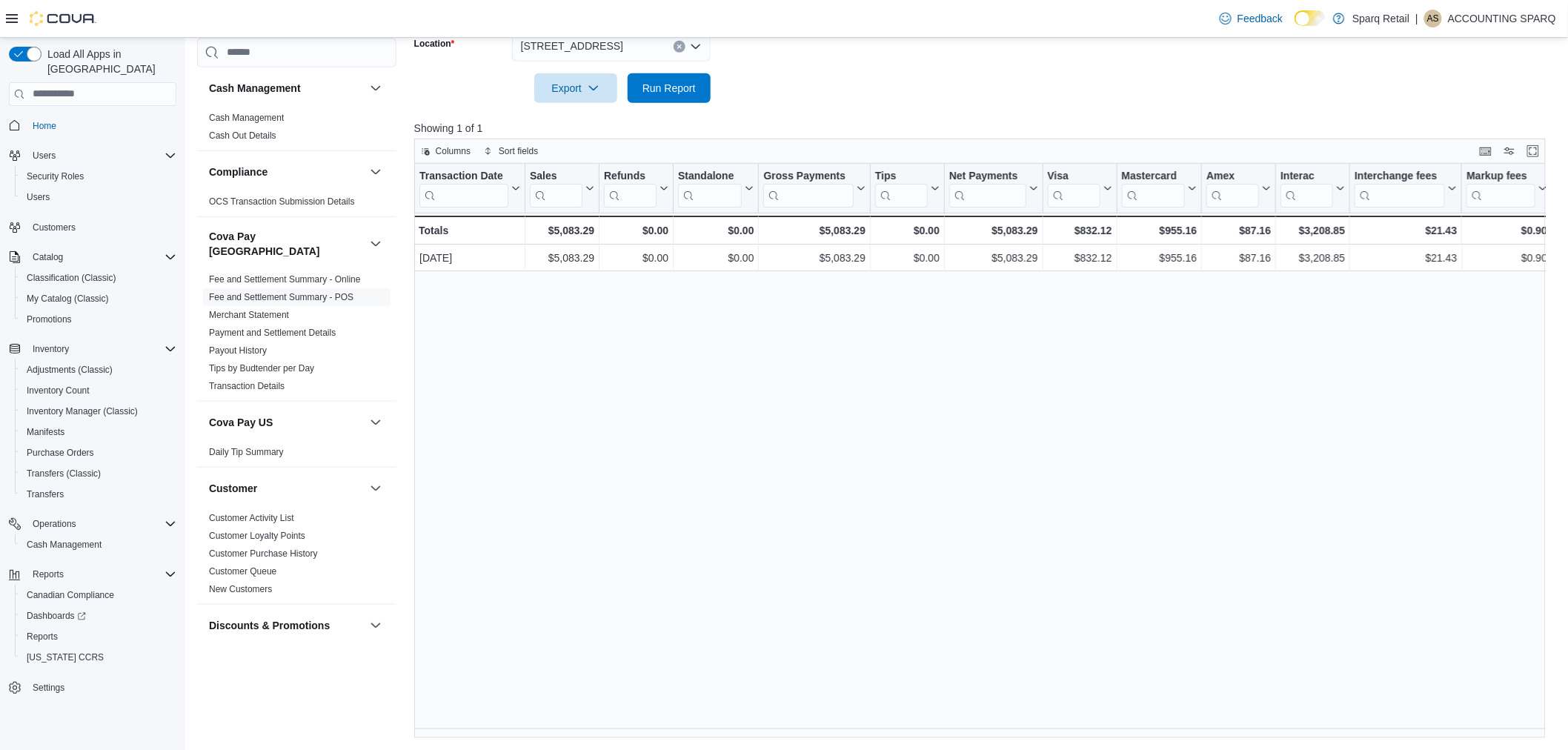
scroll to position [0, 706]
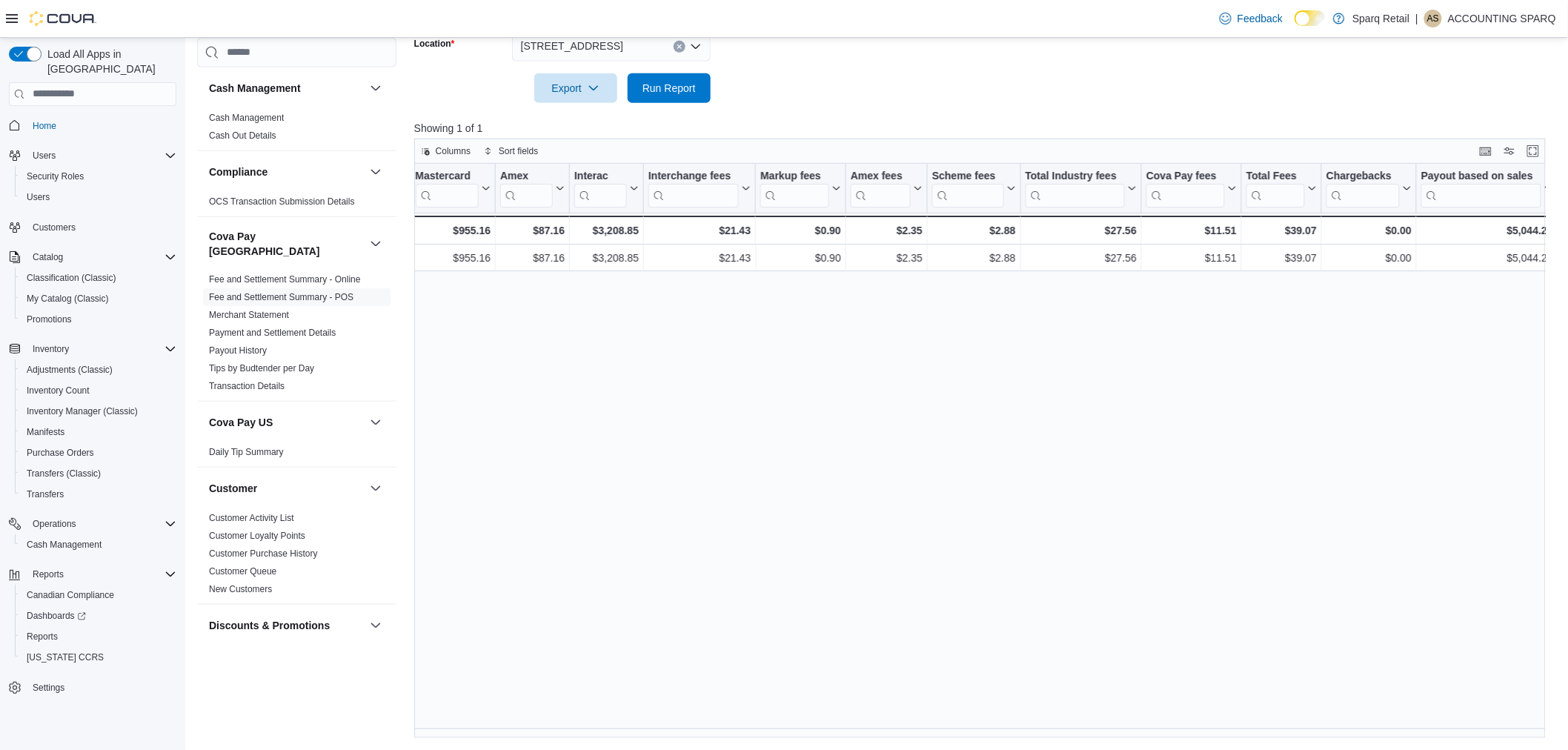
click at [640, 54] on div "24-809 Chemong Rd." at bounding box center [611, 46] width 198 height 29
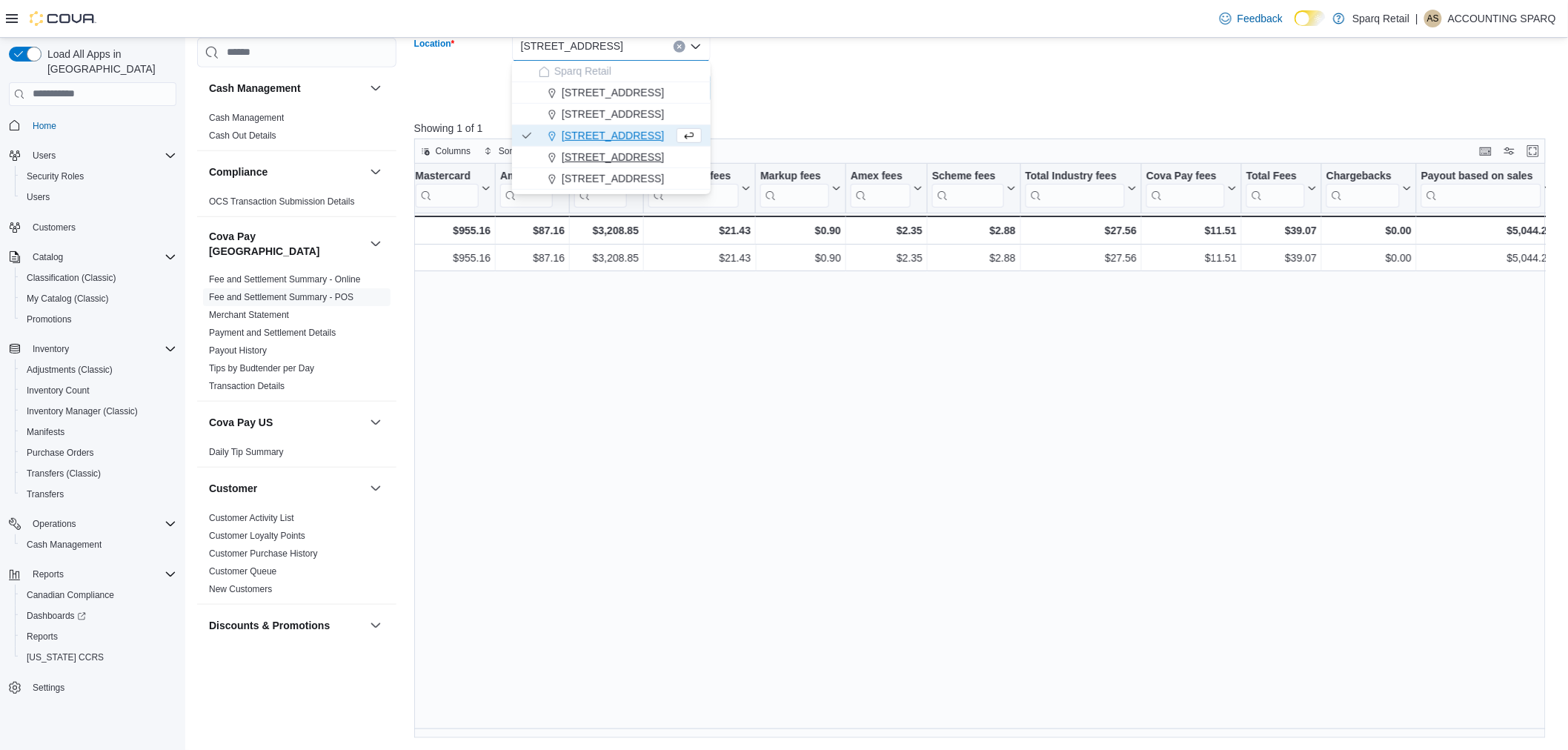
click at [621, 161] on span "340 Charlotte Street" at bounding box center [612, 157] width 102 height 15
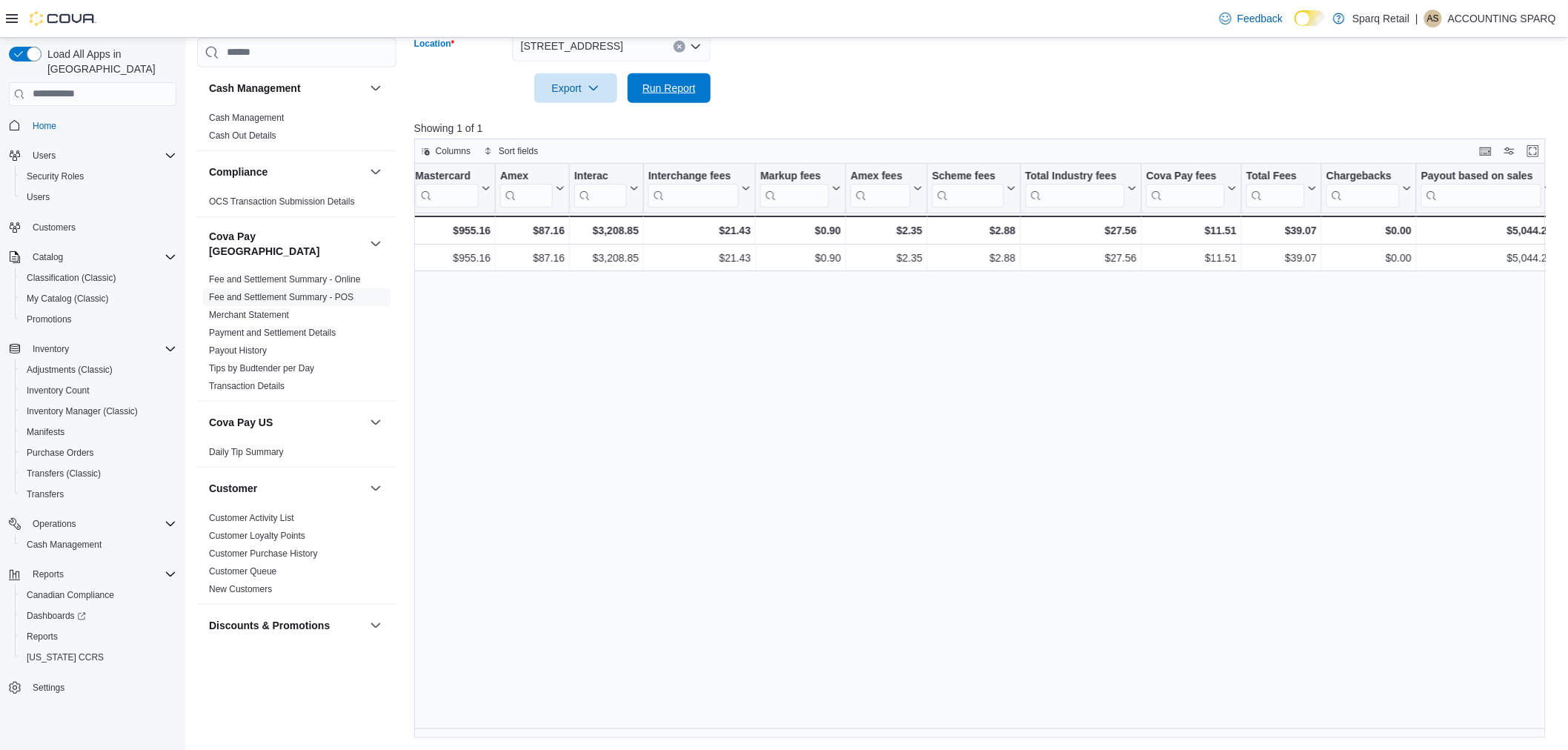
drag, startPoint x: 662, startPoint y: 86, endPoint x: 921, endPoint y: 52, distance: 261.2
click at [661, 86] on span "Run Report" at bounding box center [669, 87] width 53 height 15
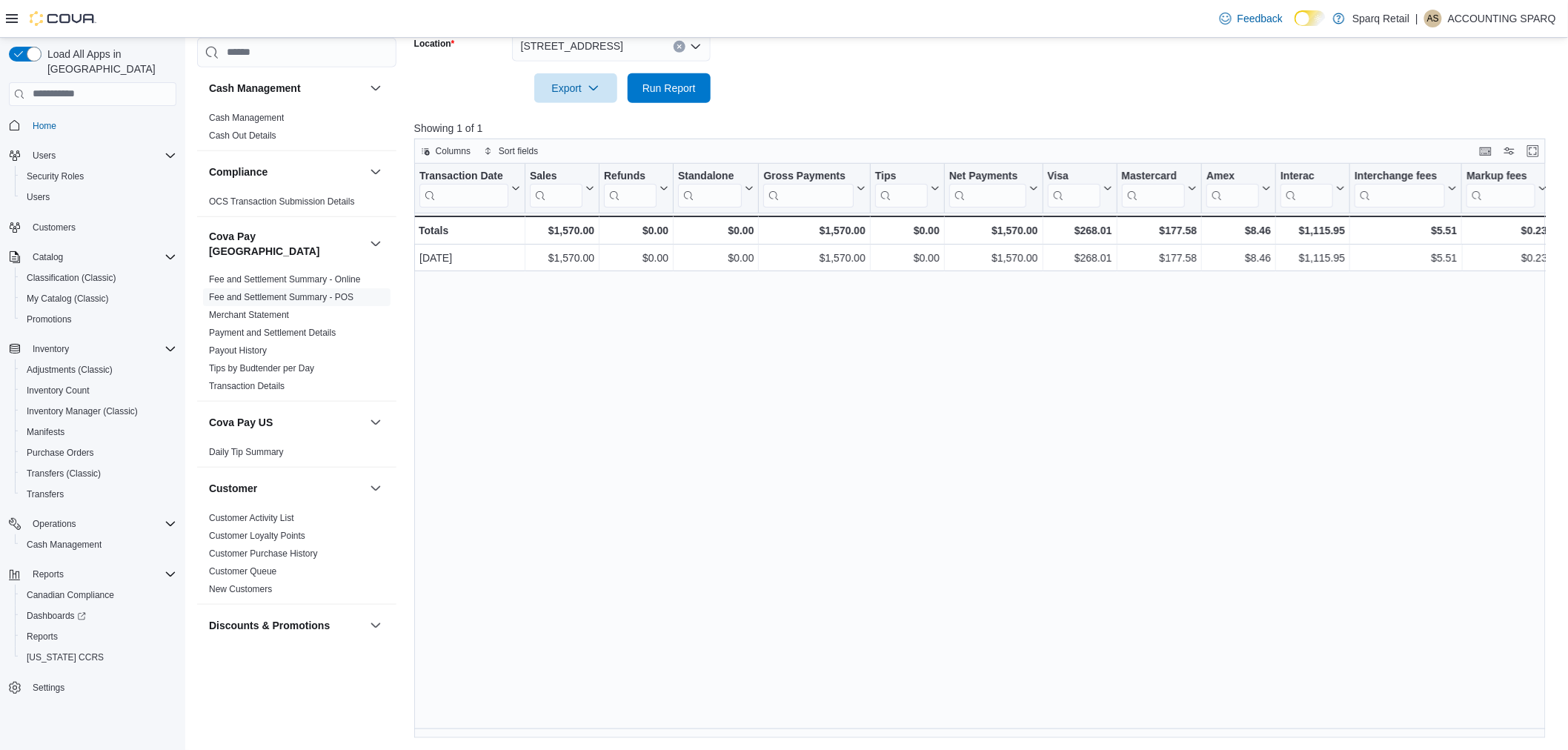
scroll to position [0, 706]
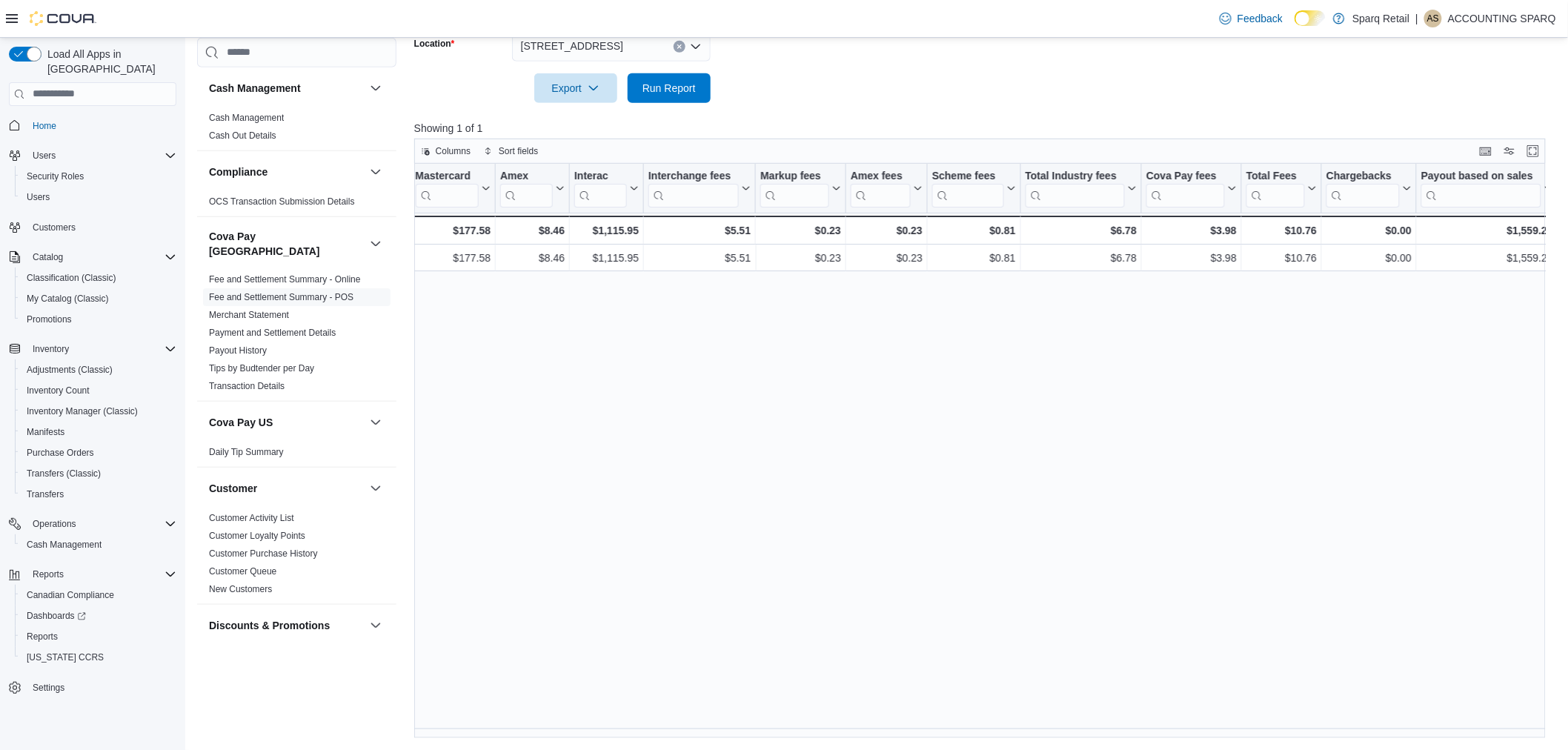
click at [638, 52] on div "340 Charlotte Street" at bounding box center [611, 46] width 198 height 29
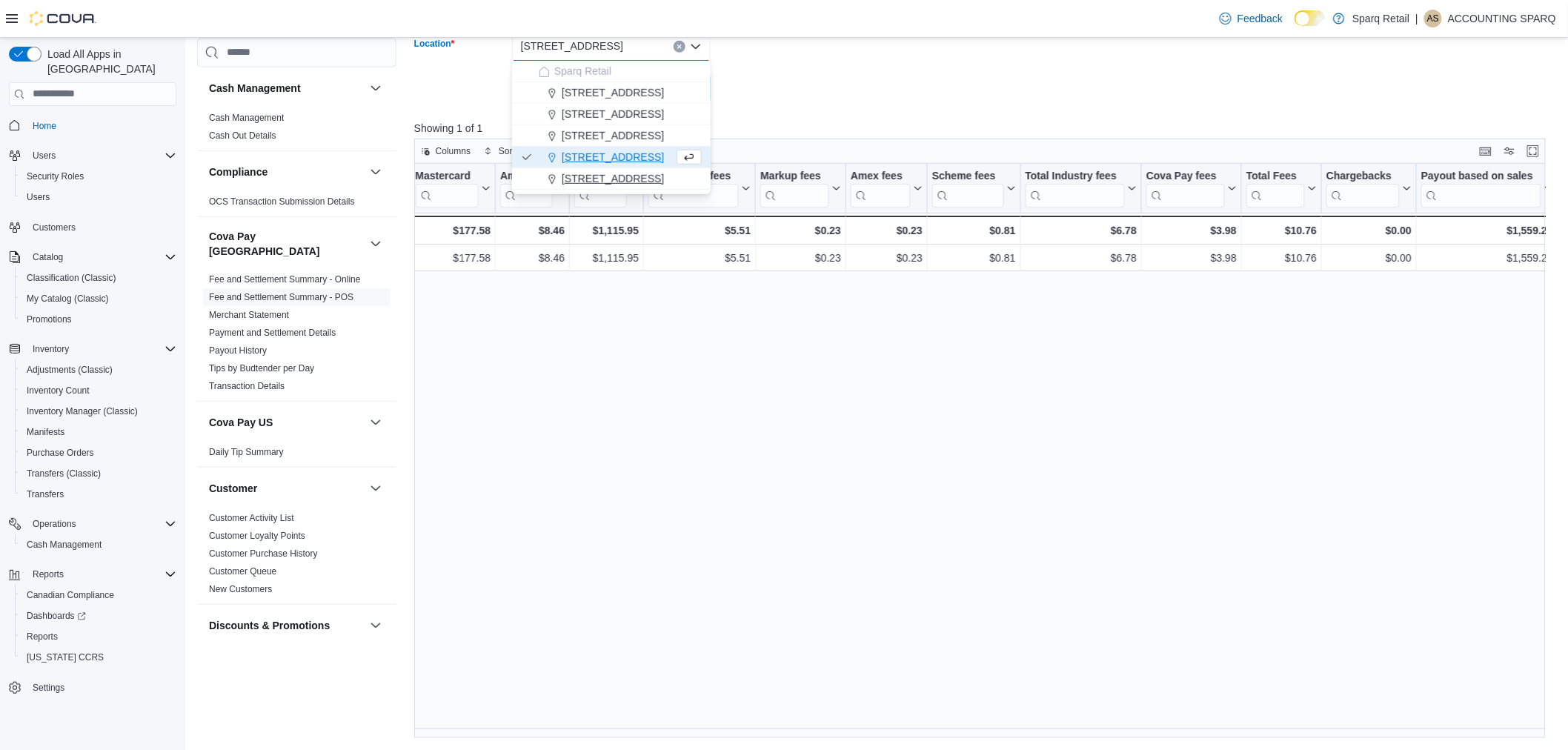
click at [609, 175] on span "4-861 Lansdowne St W." at bounding box center [612, 178] width 102 height 15
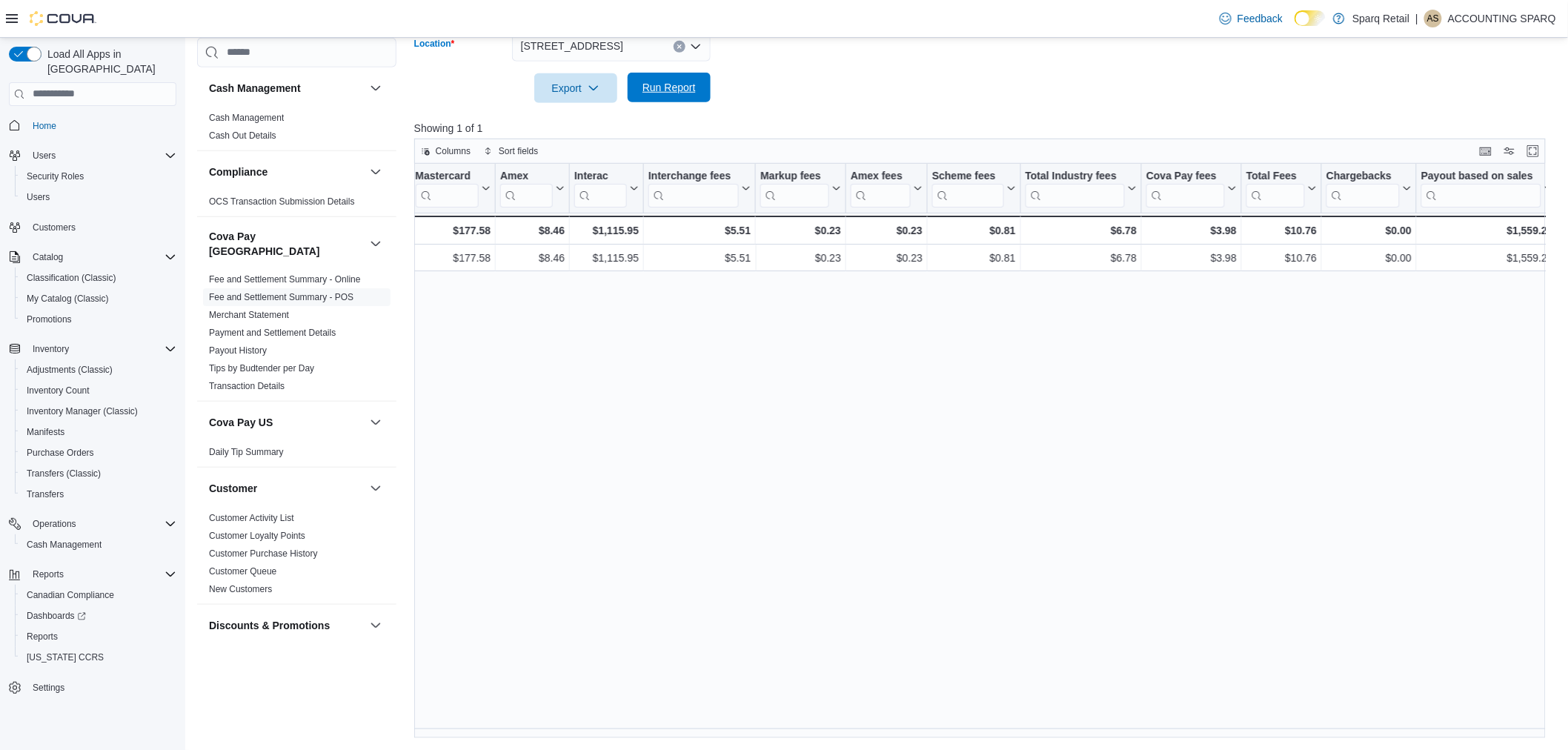
click at [667, 75] on span "Run Report" at bounding box center [669, 87] width 65 height 29
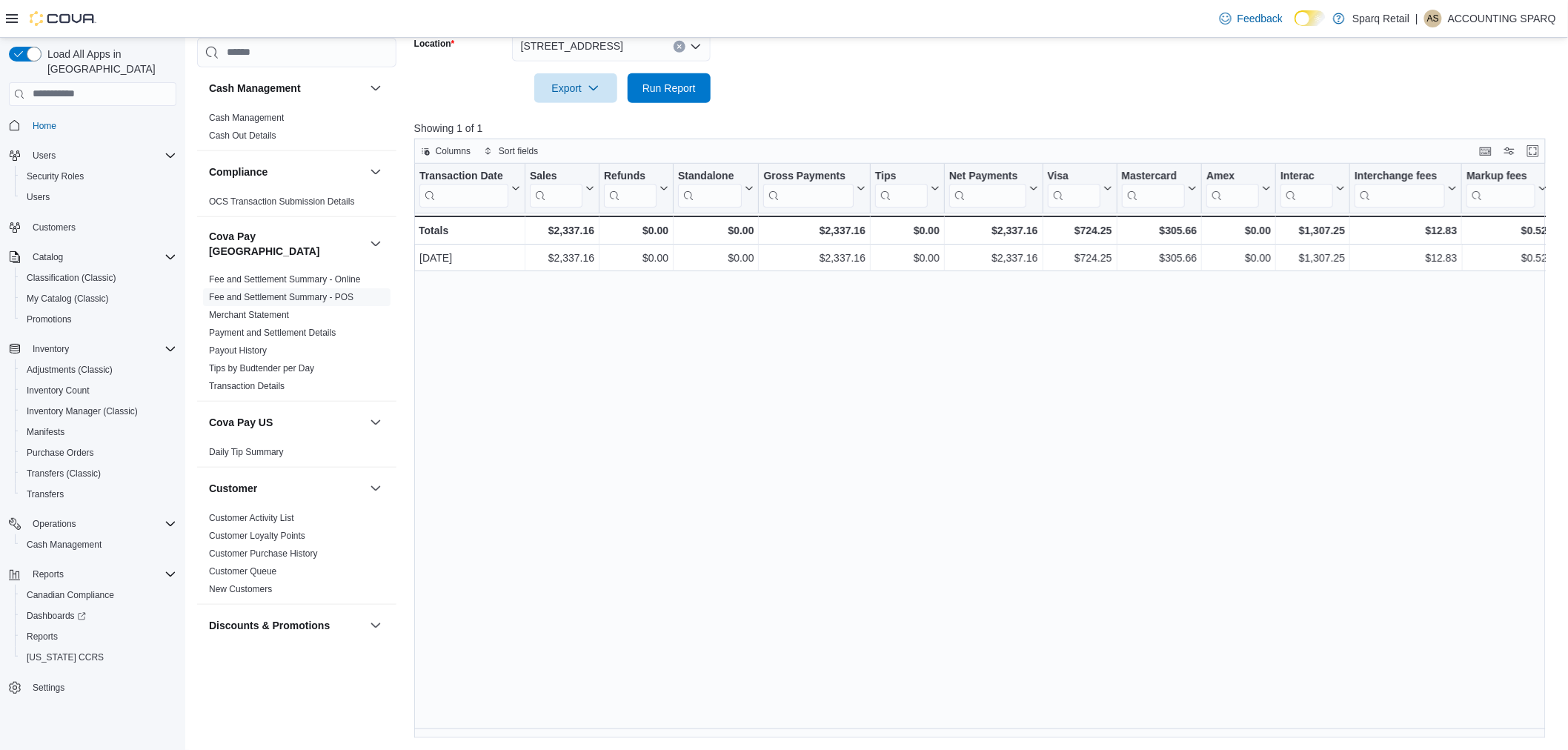
scroll to position [0, 706]
